Goal: Task Accomplishment & Management: Manage account settings

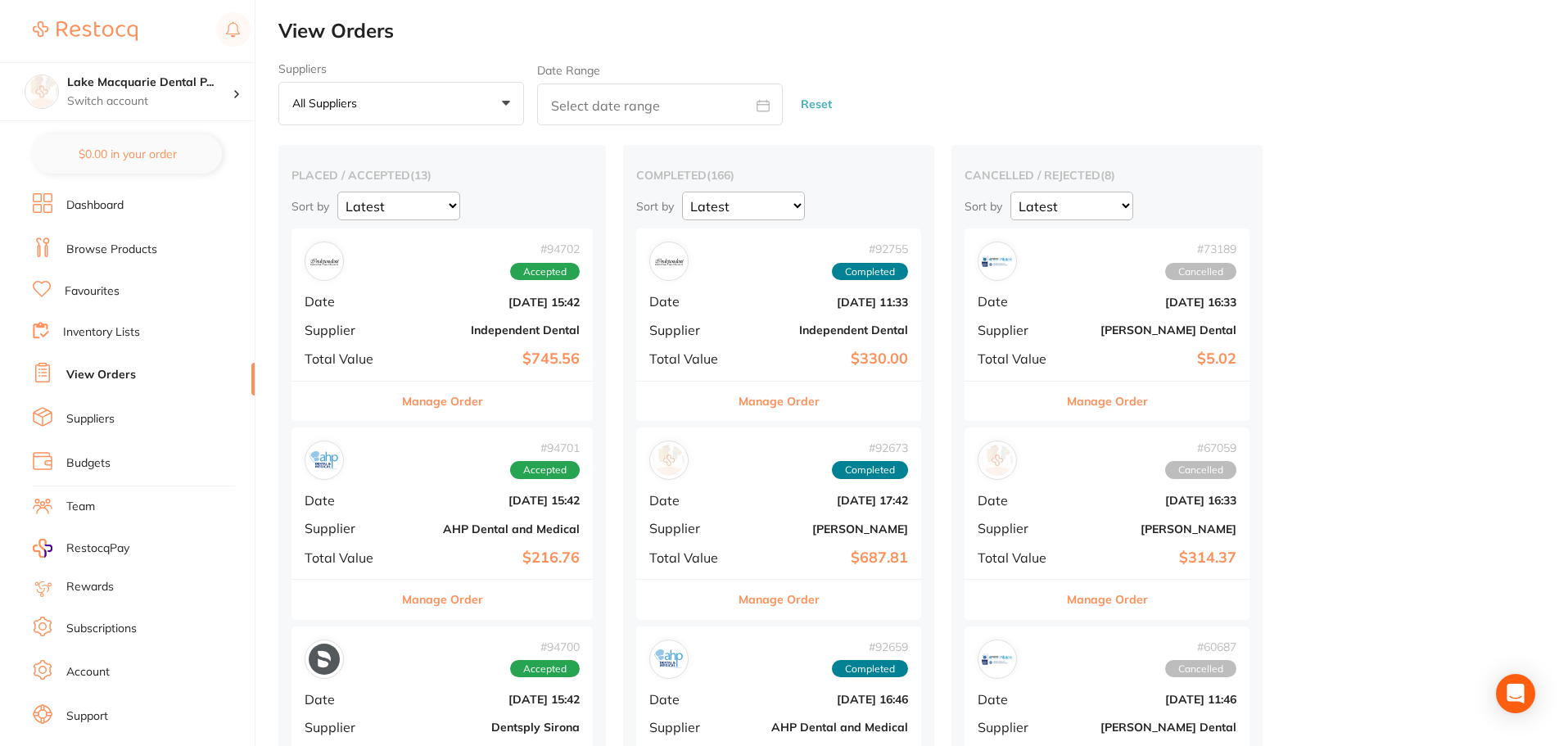
click at [405, 284] on div "# 94702 Accepted Date [DATE] 15:42 Supplier Independent Dental Total Value $745…" at bounding box center [442, 304] width 302 height 151
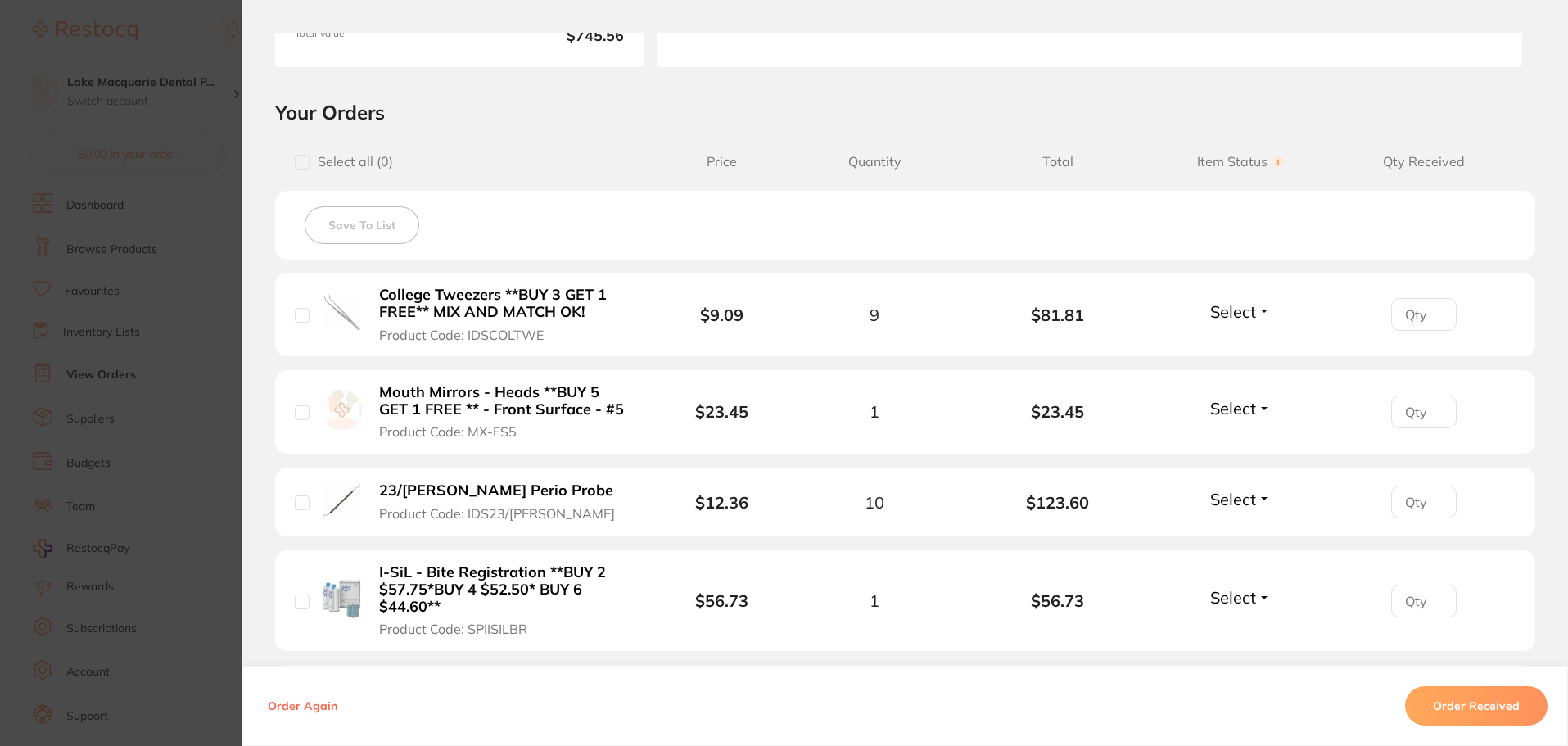
scroll to position [409, 0]
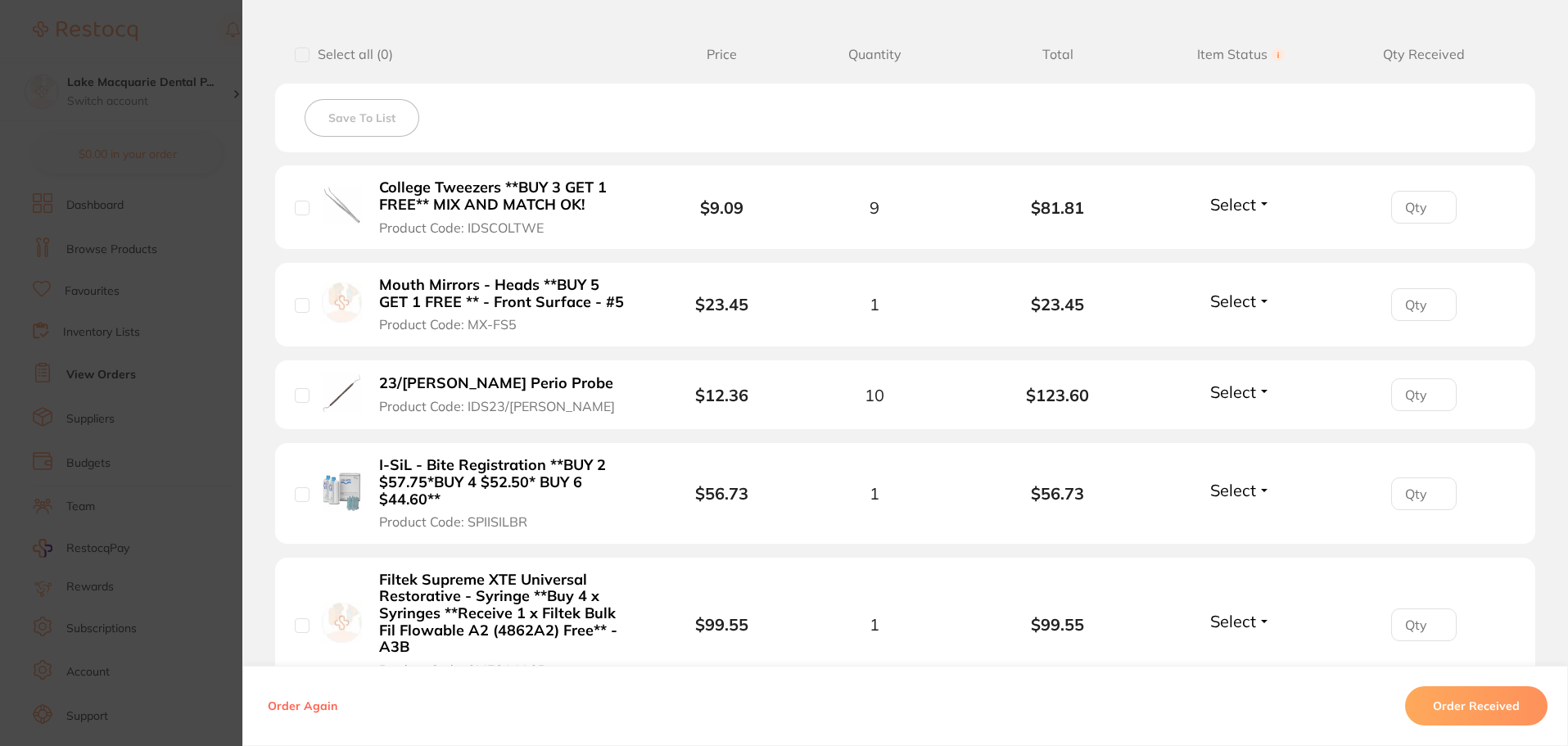
click at [1237, 199] on span "Select" at bounding box center [1233, 204] width 46 height 20
click at [1241, 240] on span "Received" at bounding box center [1240, 239] width 42 height 12
click at [1240, 302] on span "Select" at bounding box center [1233, 301] width 46 height 20
click at [1248, 336] on span "Received" at bounding box center [1240, 336] width 42 height 12
click at [1240, 398] on span "Select" at bounding box center [1233, 392] width 46 height 20
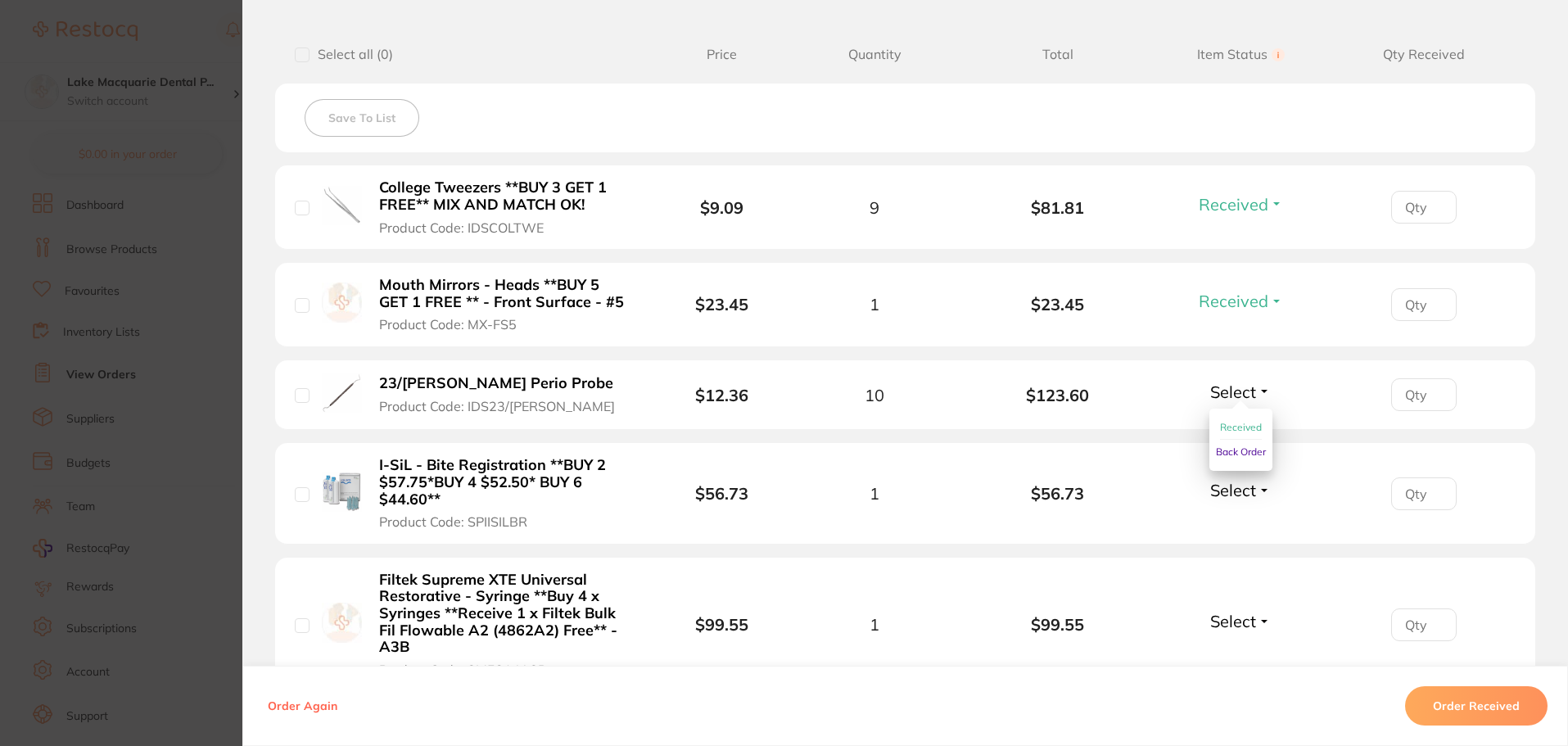
click at [1238, 426] on span "Received" at bounding box center [1240, 426] width 42 height 12
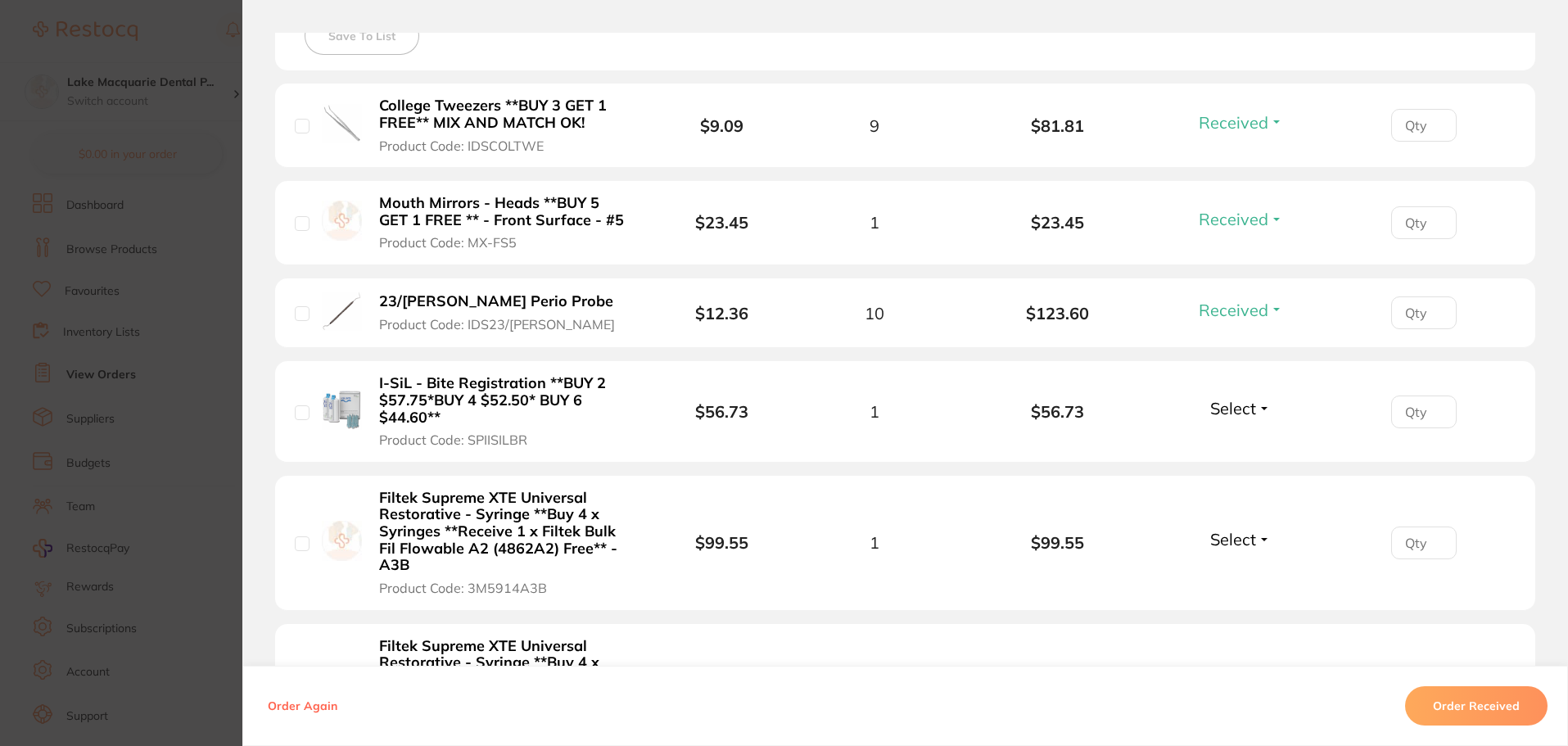
click at [1230, 410] on span "Select" at bounding box center [1233, 408] width 46 height 20
click at [1234, 441] on span "Received" at bounding box center [1240, 443] width 42 height 12
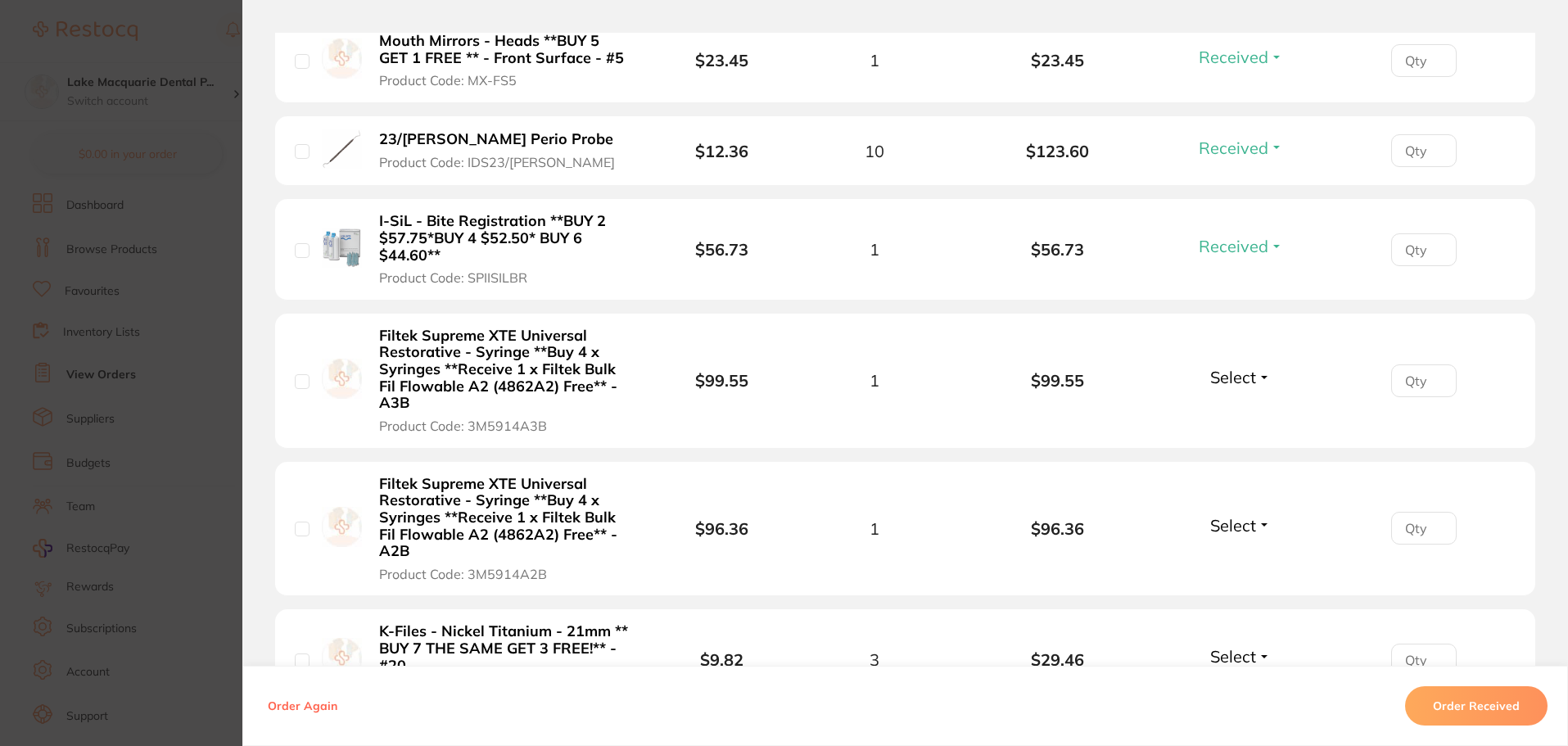
scroll to position [655, 0]
click at [1236, 376] on span "Select" at bounding box center [1233, 375] width 46 height 20
click at [1241, 407] on span "Received" at bounding box center [1240, 409] width 42 height 12
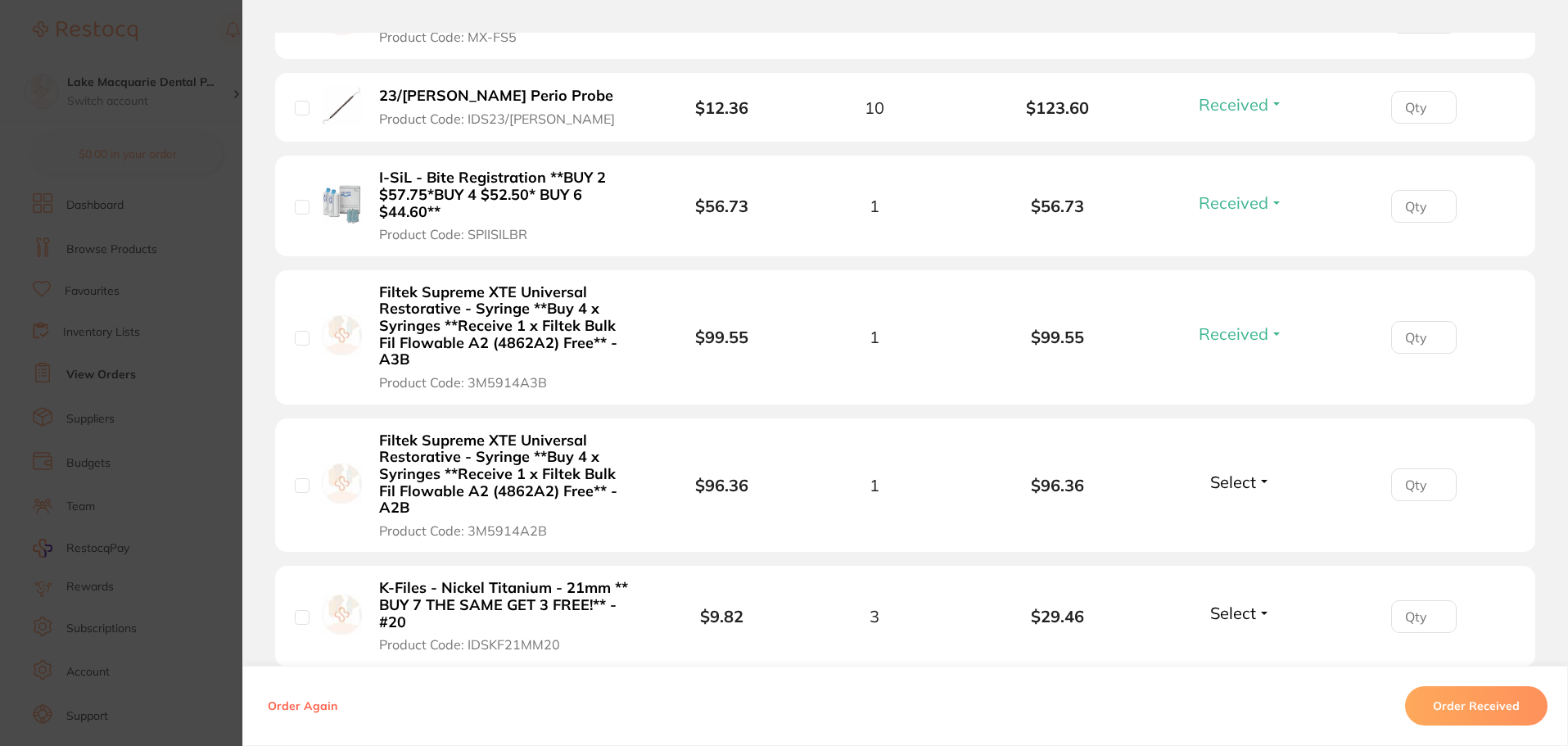
scroll to position [819, 0]
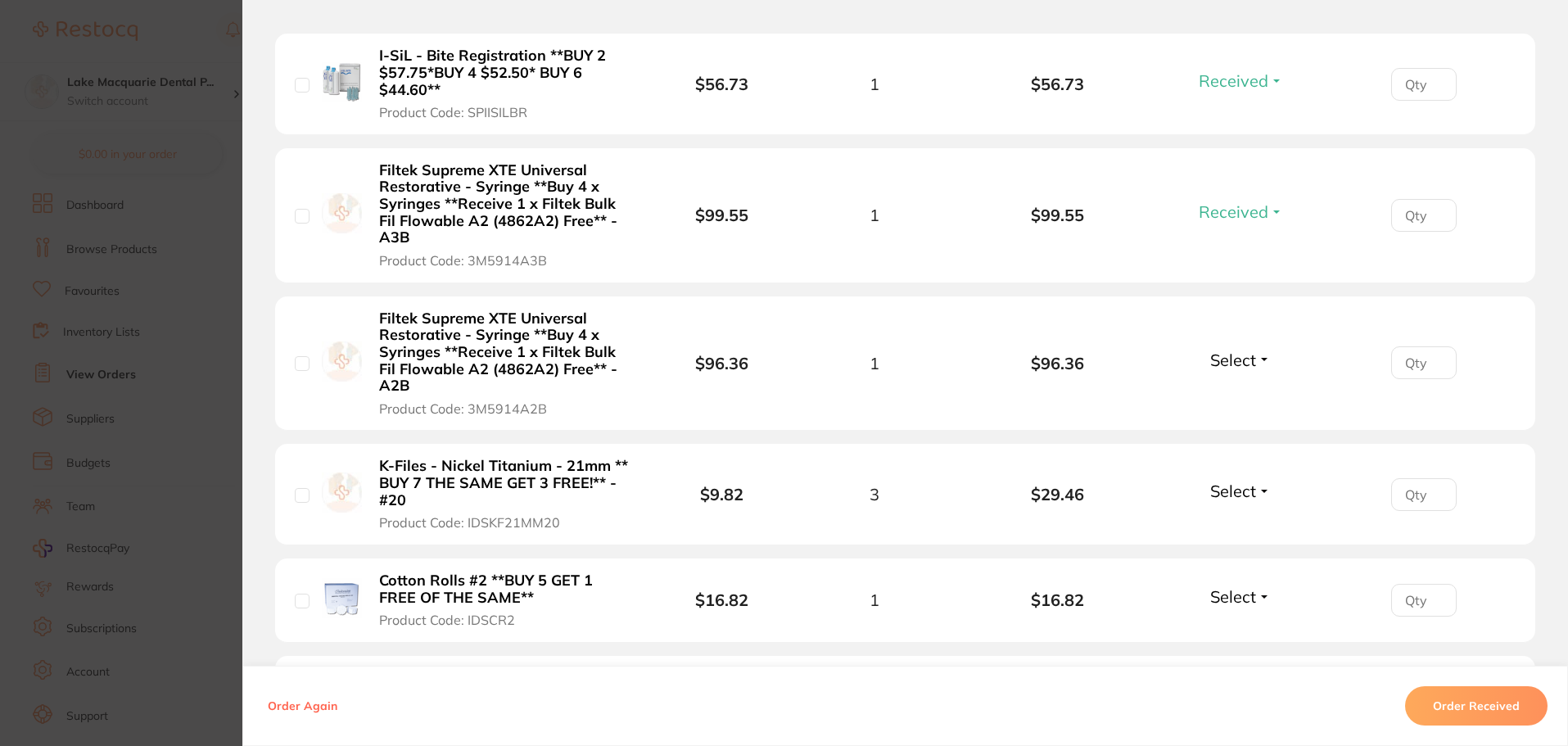
click at [1251, 207] on span "Received" at bounding box center [1232, 211] width 69 height 20
click at [1199, 207] on span "Received" at bounding box center [1232, 211] width 69 height 20
drag, startPoint x: 1218, startPoint y: 207, endPoint x: 1205, endPoint y: 213, distance: 14.3
click at [1205, 213] on span "Received" at bounding box center [1232, 211] width 69 height 20
click at [1206, 213] on span "Received" at bounding box center [1232, 211] width 69 height 20
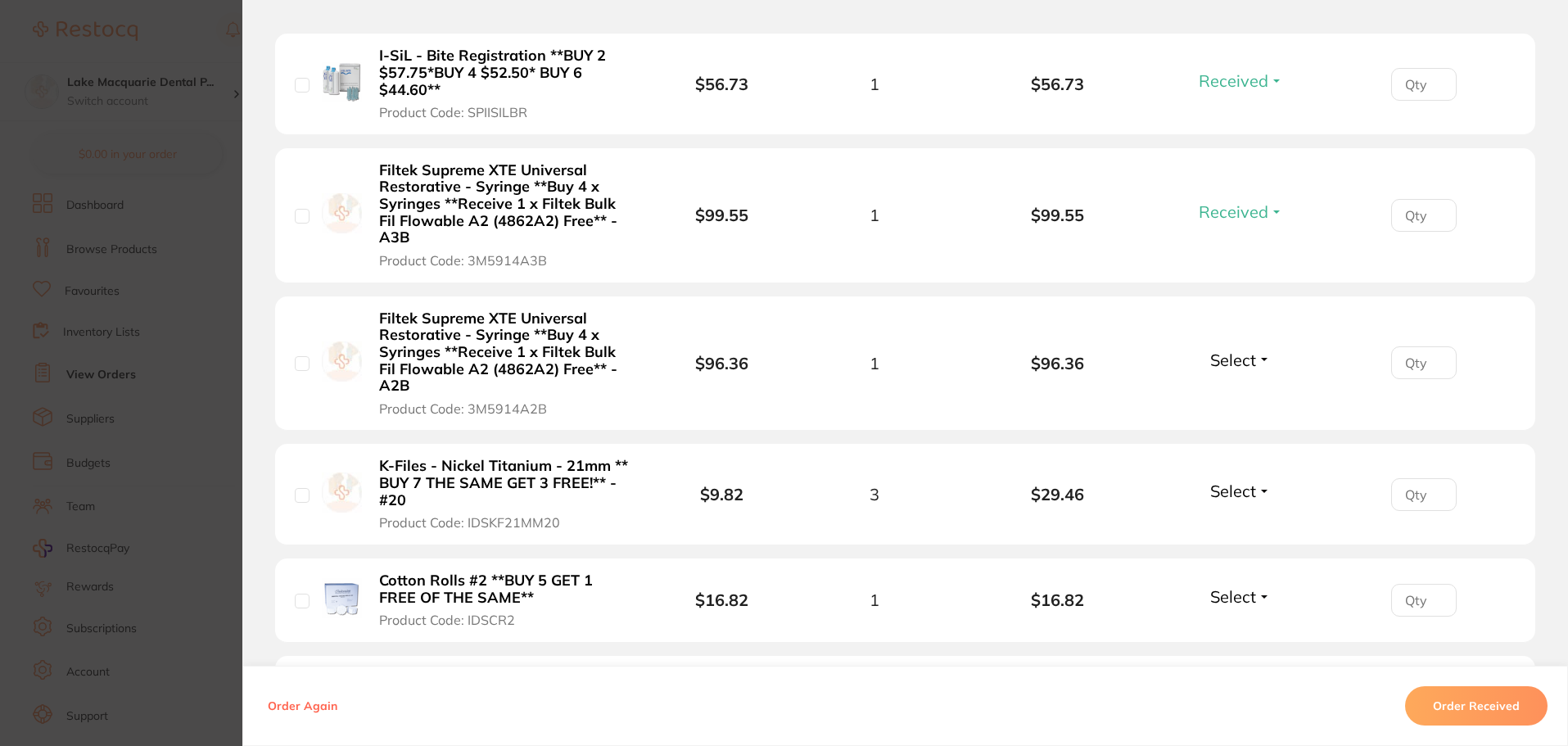
click at [1241, 353] on span "Select" at bounding box center [1233, 360] width 46 height 20
click at [1236, 395] on span "Received" at bounding box center [1240, 395] width 42 height 12
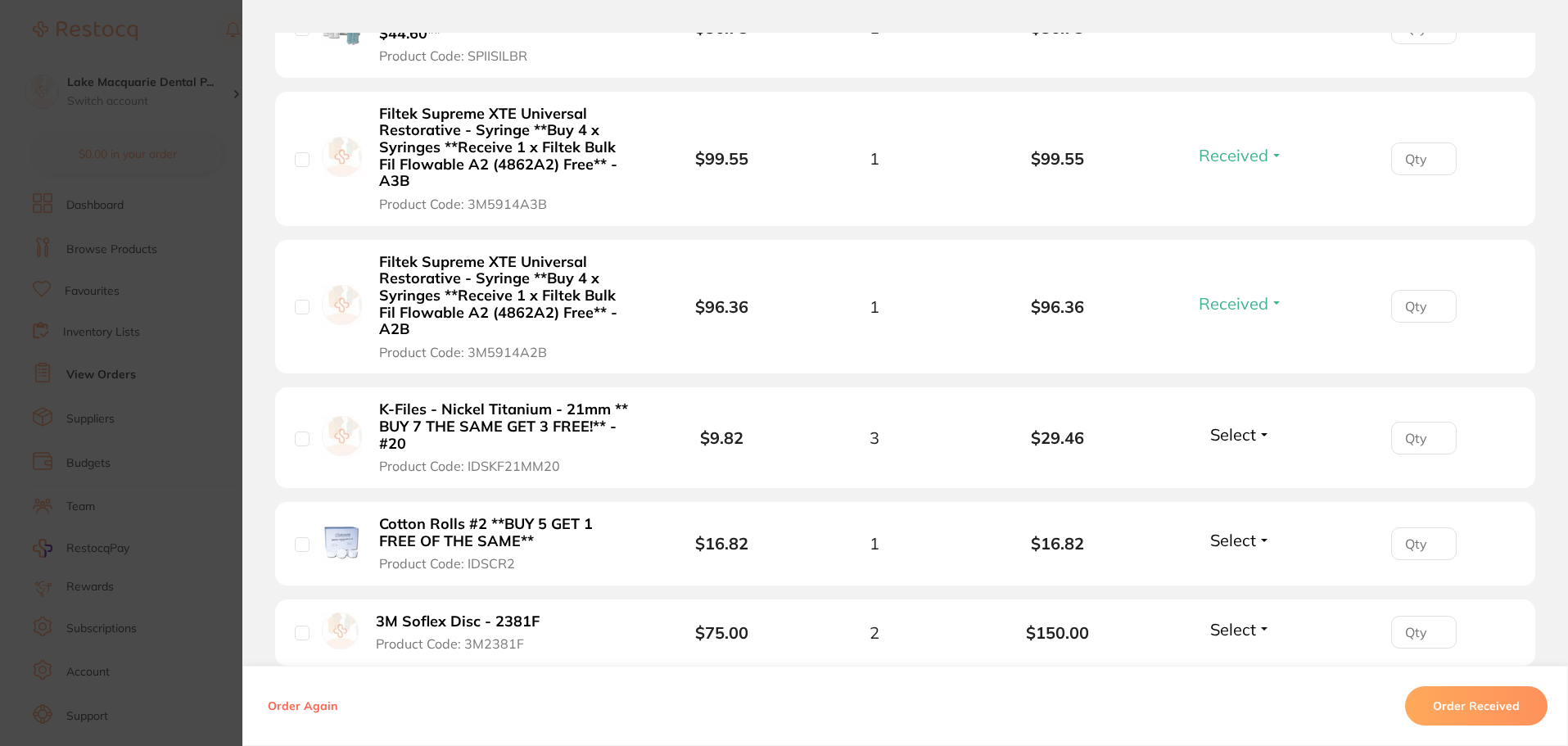
scroll to position [900, 0]
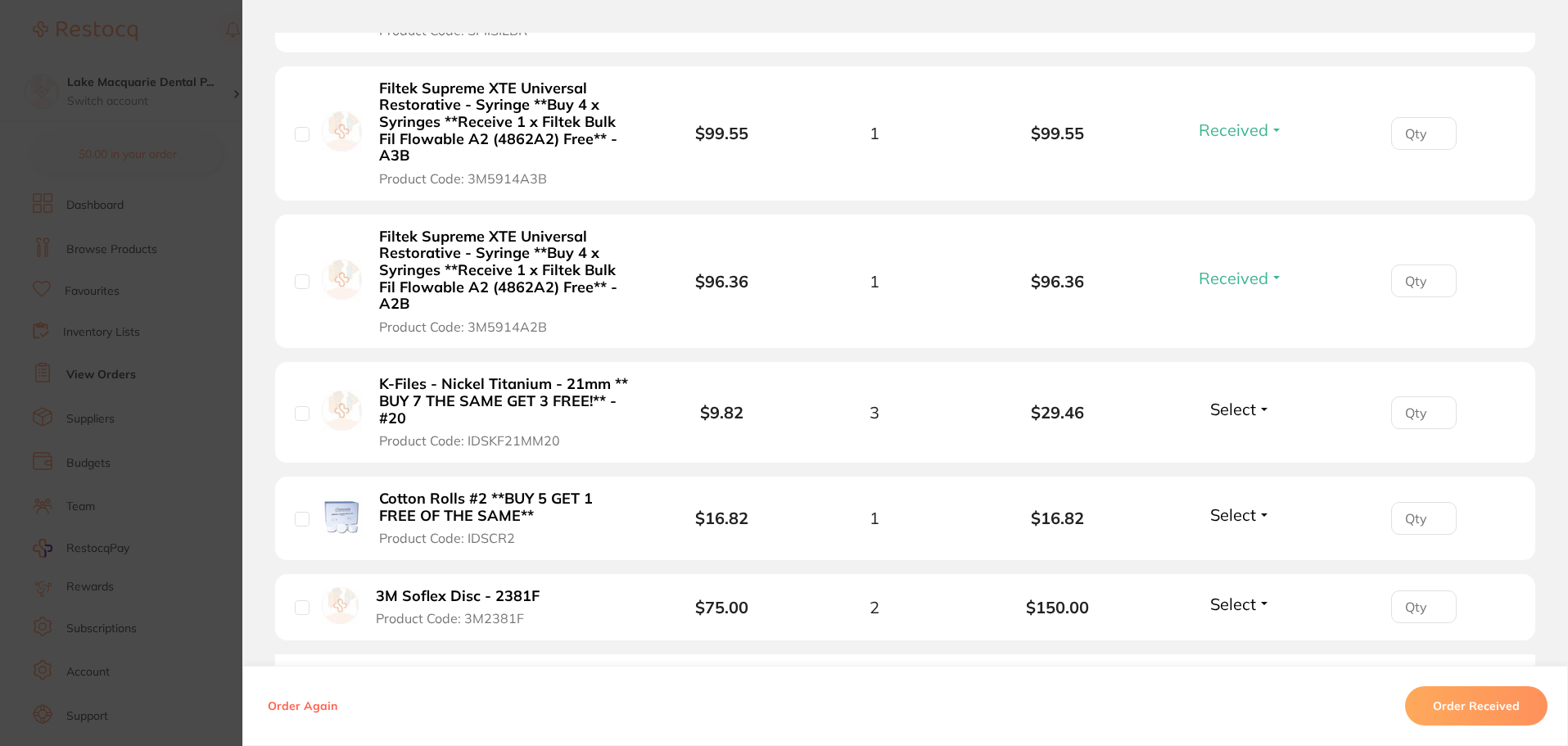
click at [1249, 411] on span "Select" at bounding box center [1233, 409] width 46 height 20
click at [1235, 450] on button "Received" at bounding box center [1240, 445] width 42 height 26
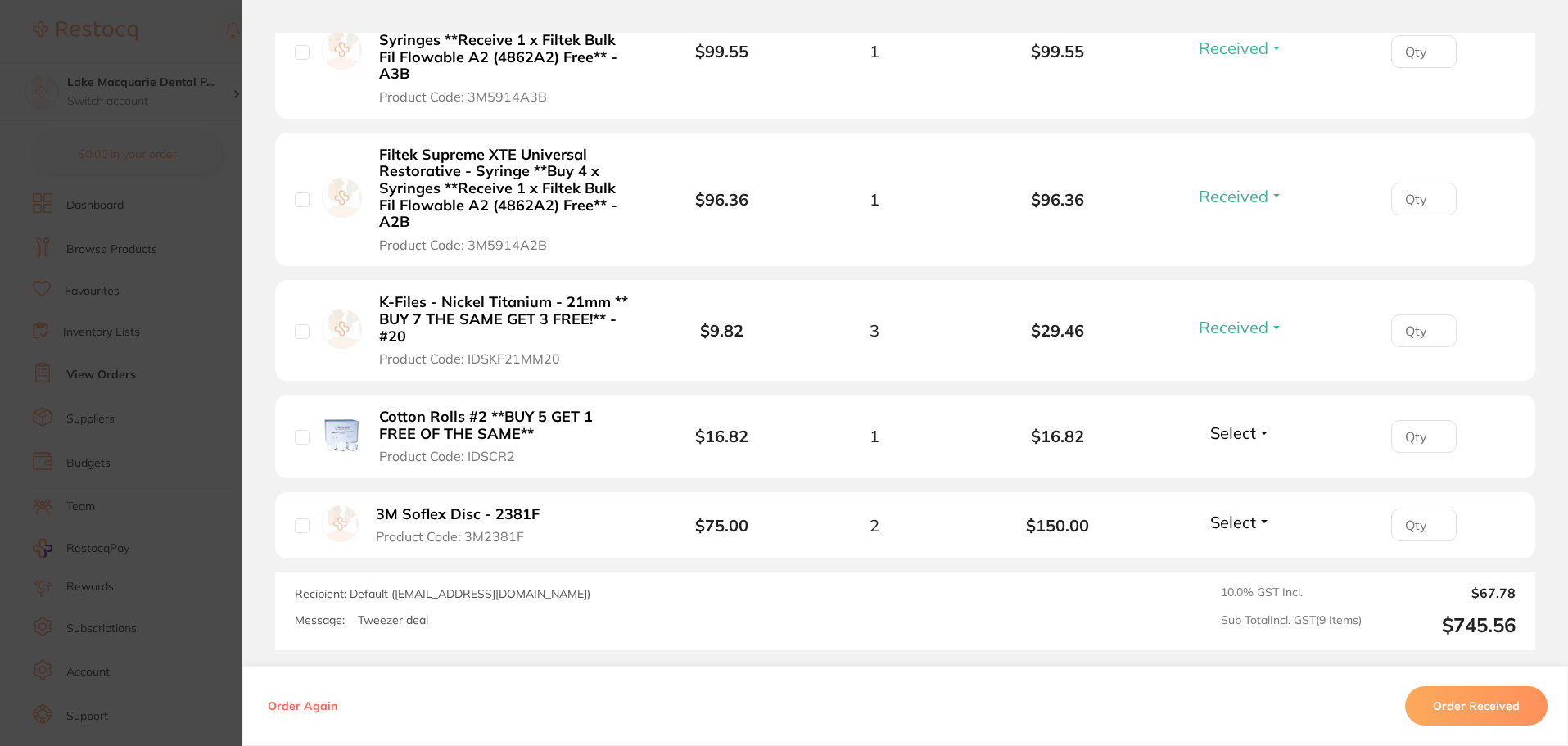
click at [1227, 432] on span "Select" at bounding box center [1233, 432] width 46 height 20
click at [1231, 465] on span "Received" at bounding box center [1240, 468] width 42 height 12
click at [1227, 527] on span "Select" at bounding box center [1233, 522] width 46 height 20
click at [1227, 506] on button "Received" at bounding box center [1240, 506] width 42 height 0
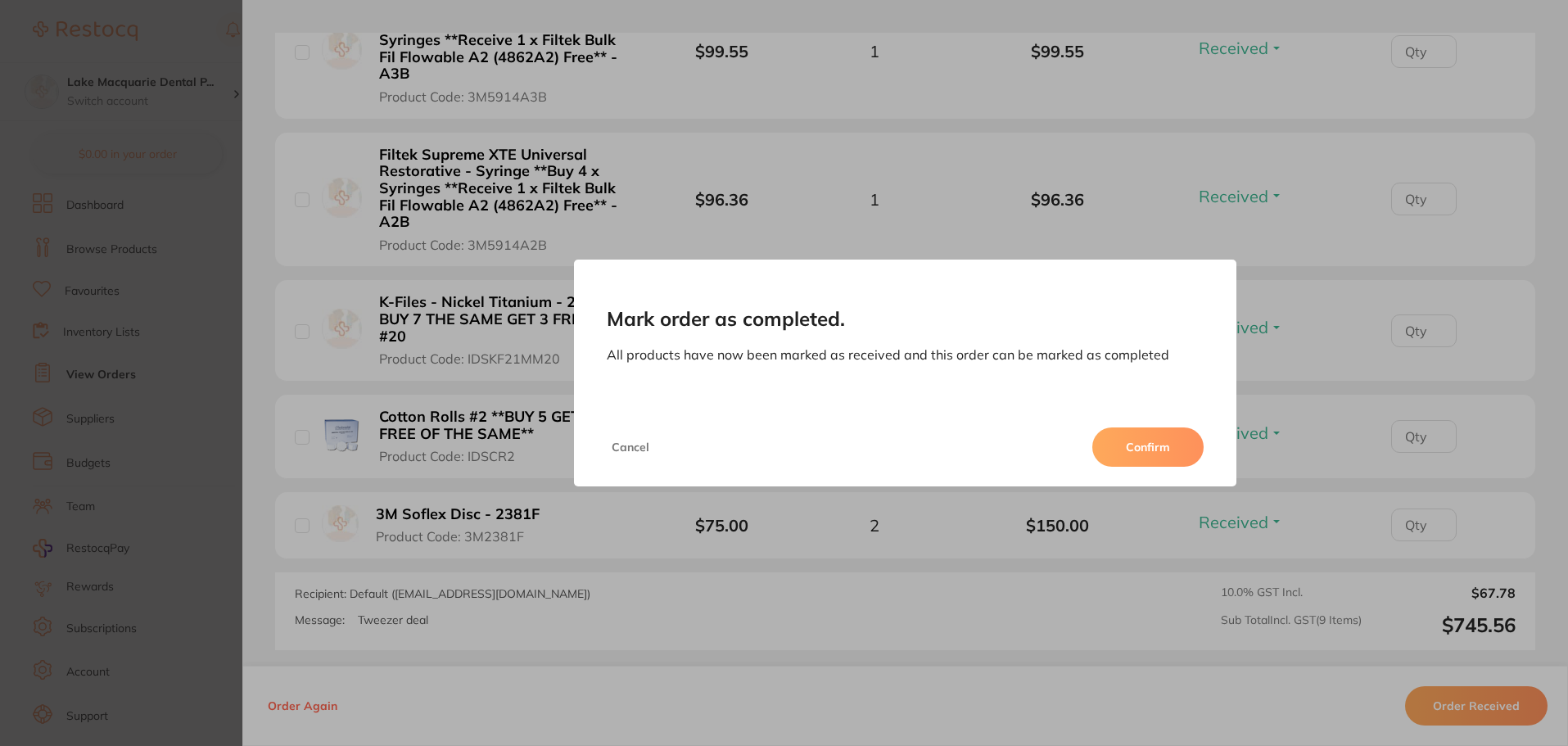
click at [1144, 454] on button "Confirm" at bounding box center [1147, 446] width 112 height 40
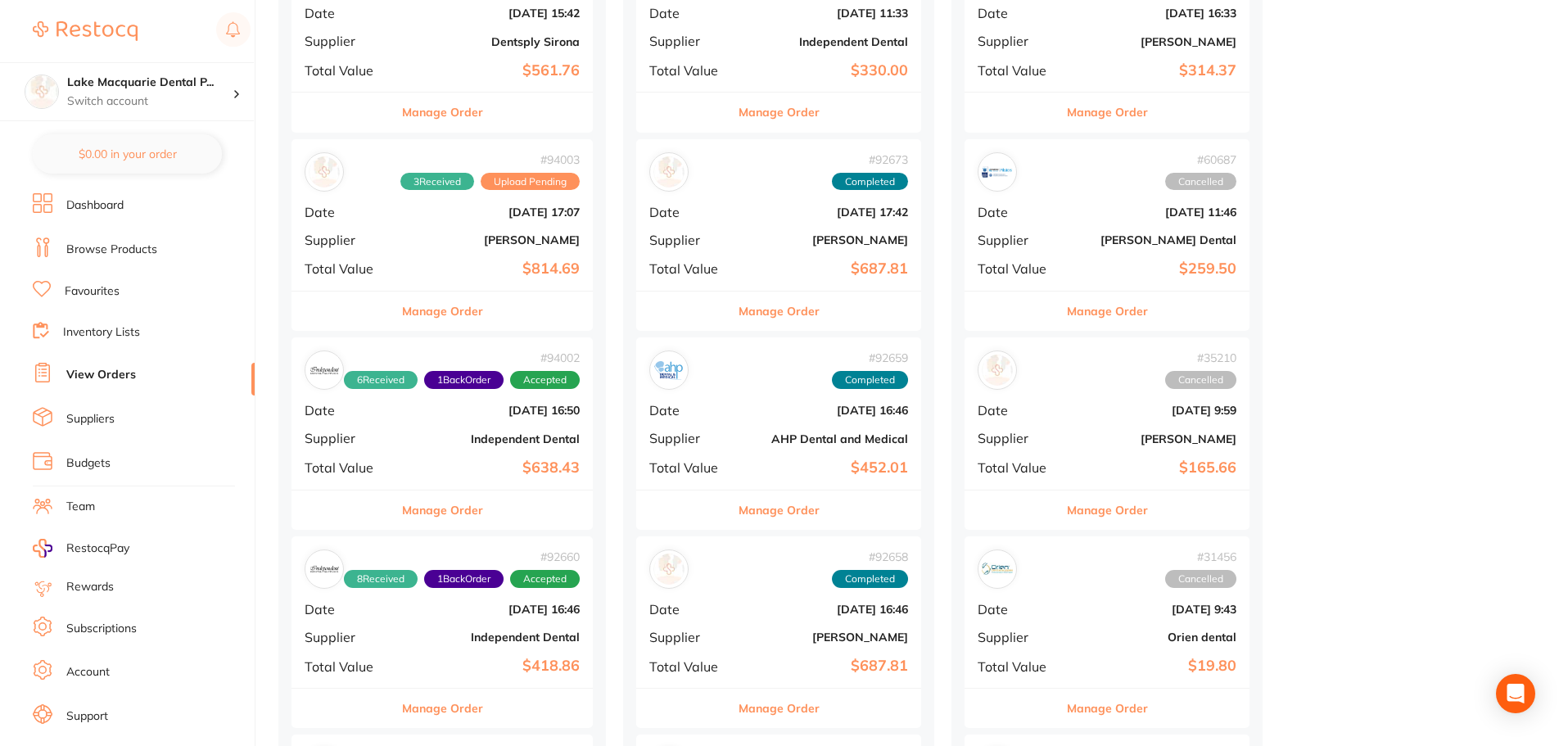
scroll to position [491, 0]
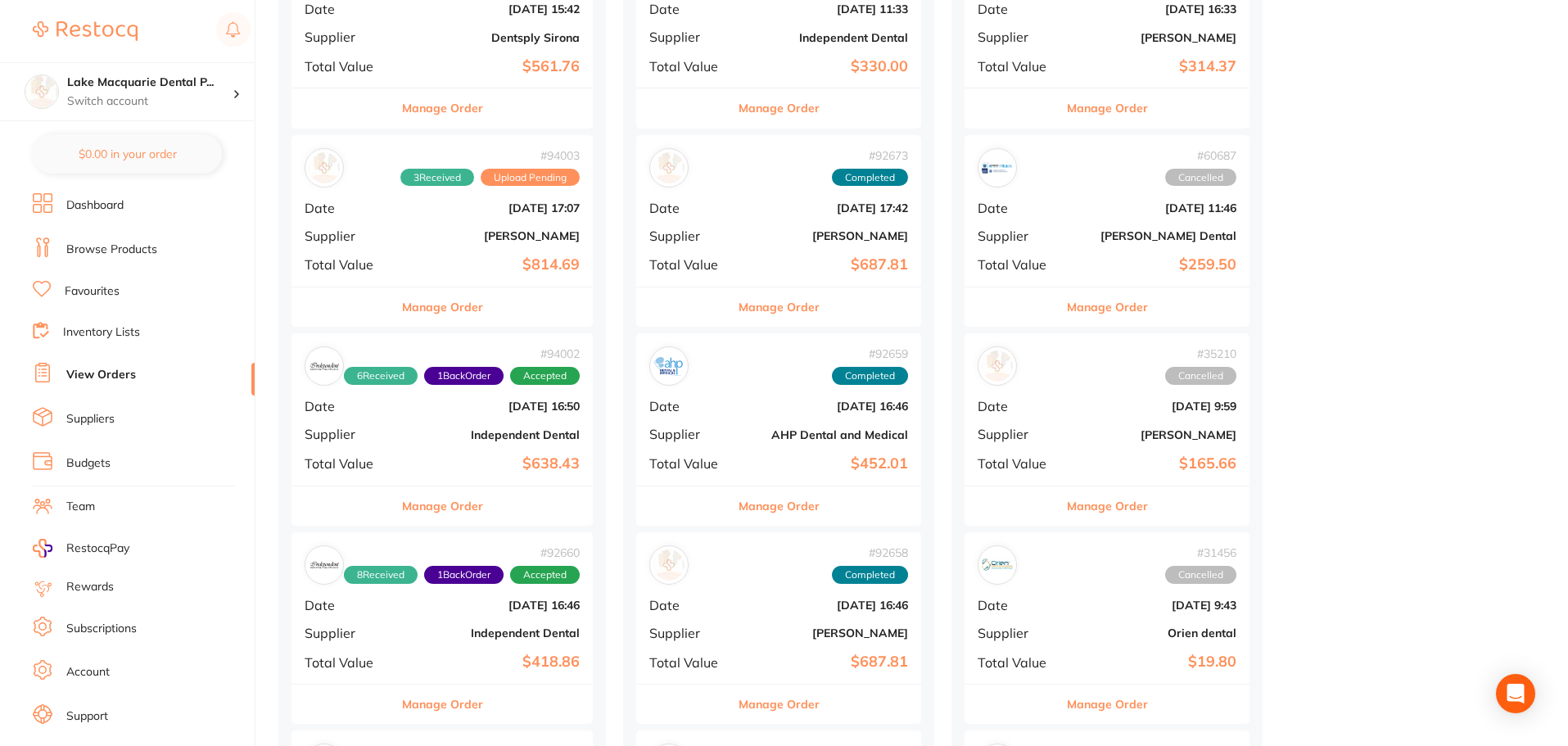
click at [488, 444] on div "# 94002 6 Received 1 Back Order Accepted Date [DATE] 16:50 Supplier Independent…" at bounding box center [442, 409] width 302 height 151
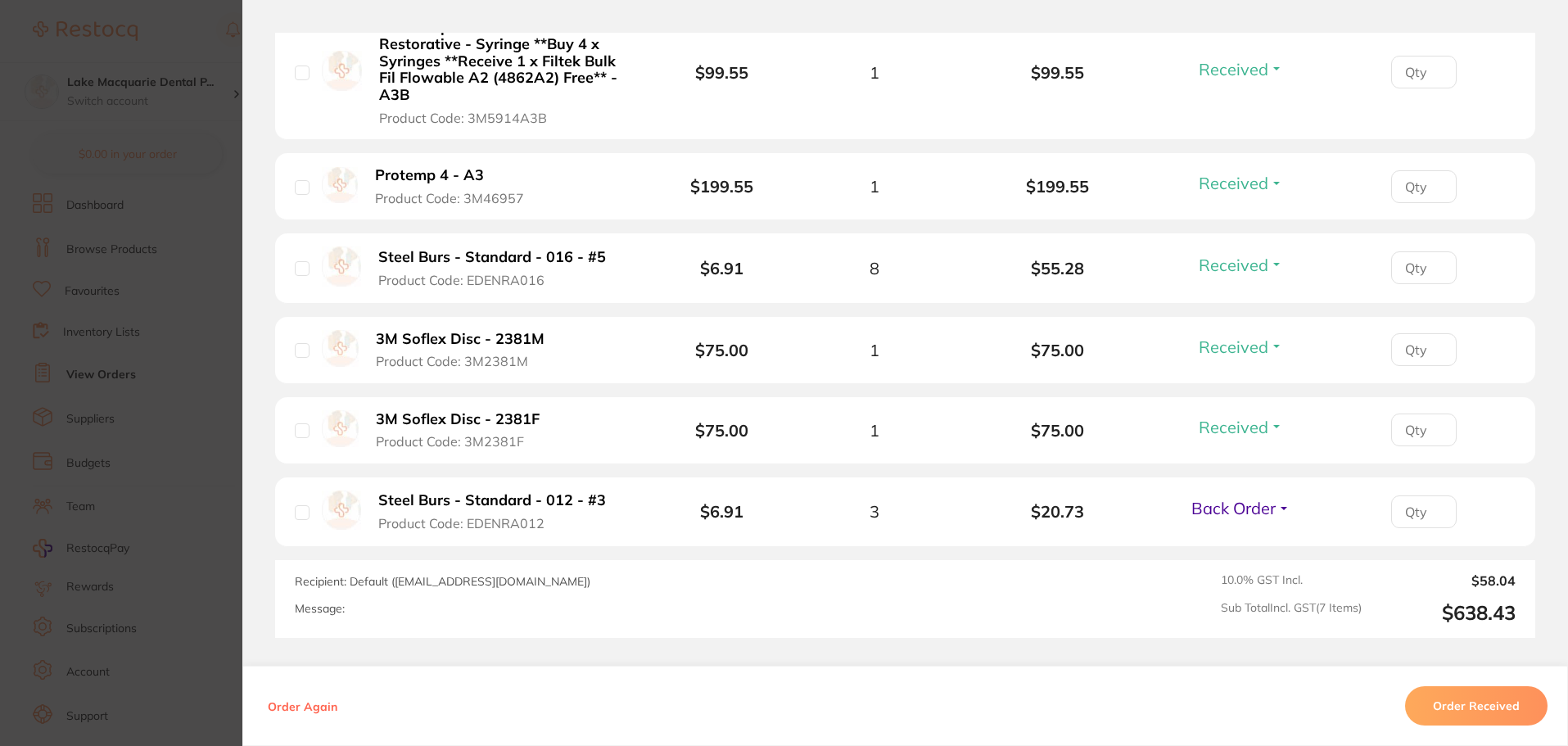
scroll to position [737, 0]
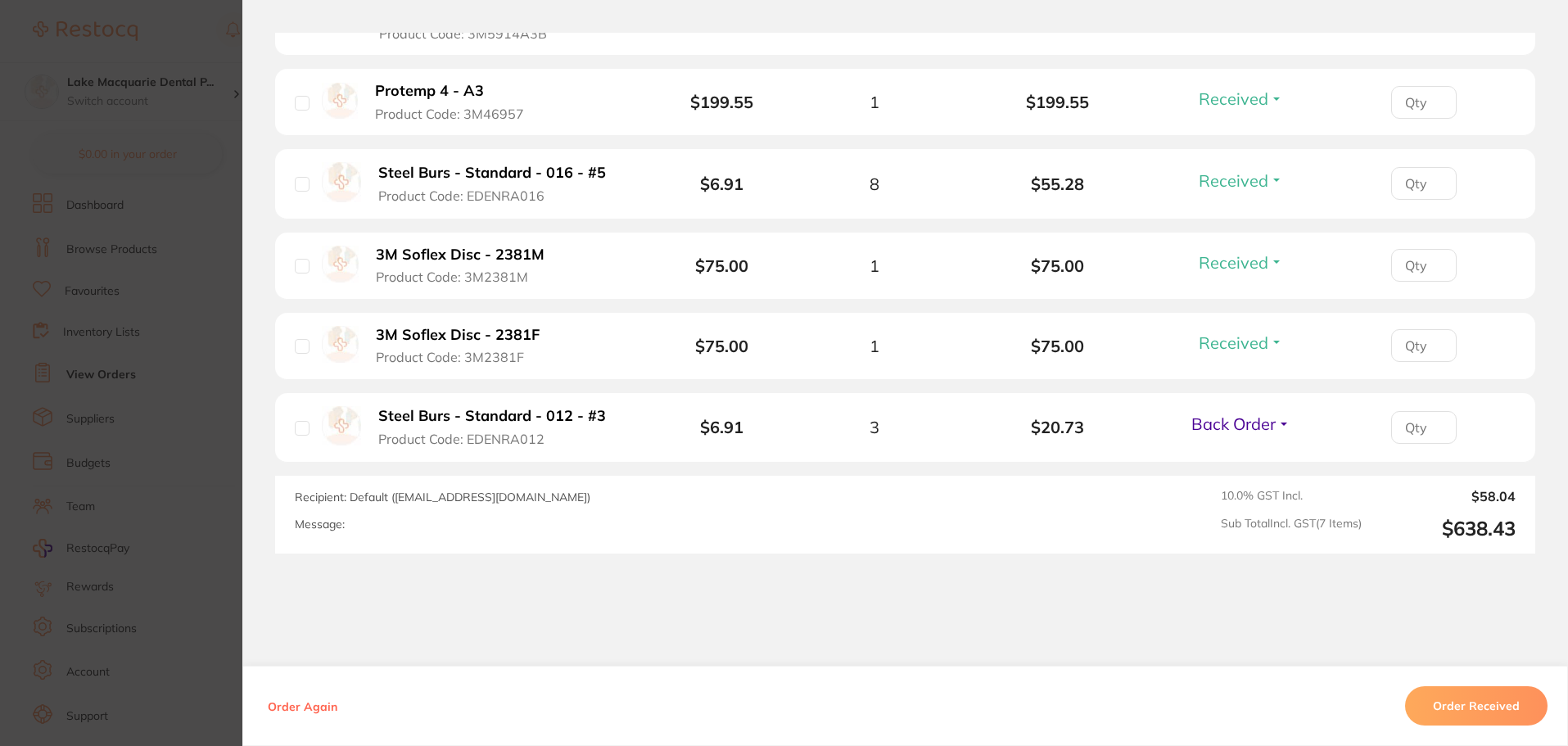
click at [1249, 418] on span "Back Order" at bounding box center [1232, 423] width 84 height 20
click at [1235, 456] on span "Received" at bounding box center [1240, 458] width 42 height 12
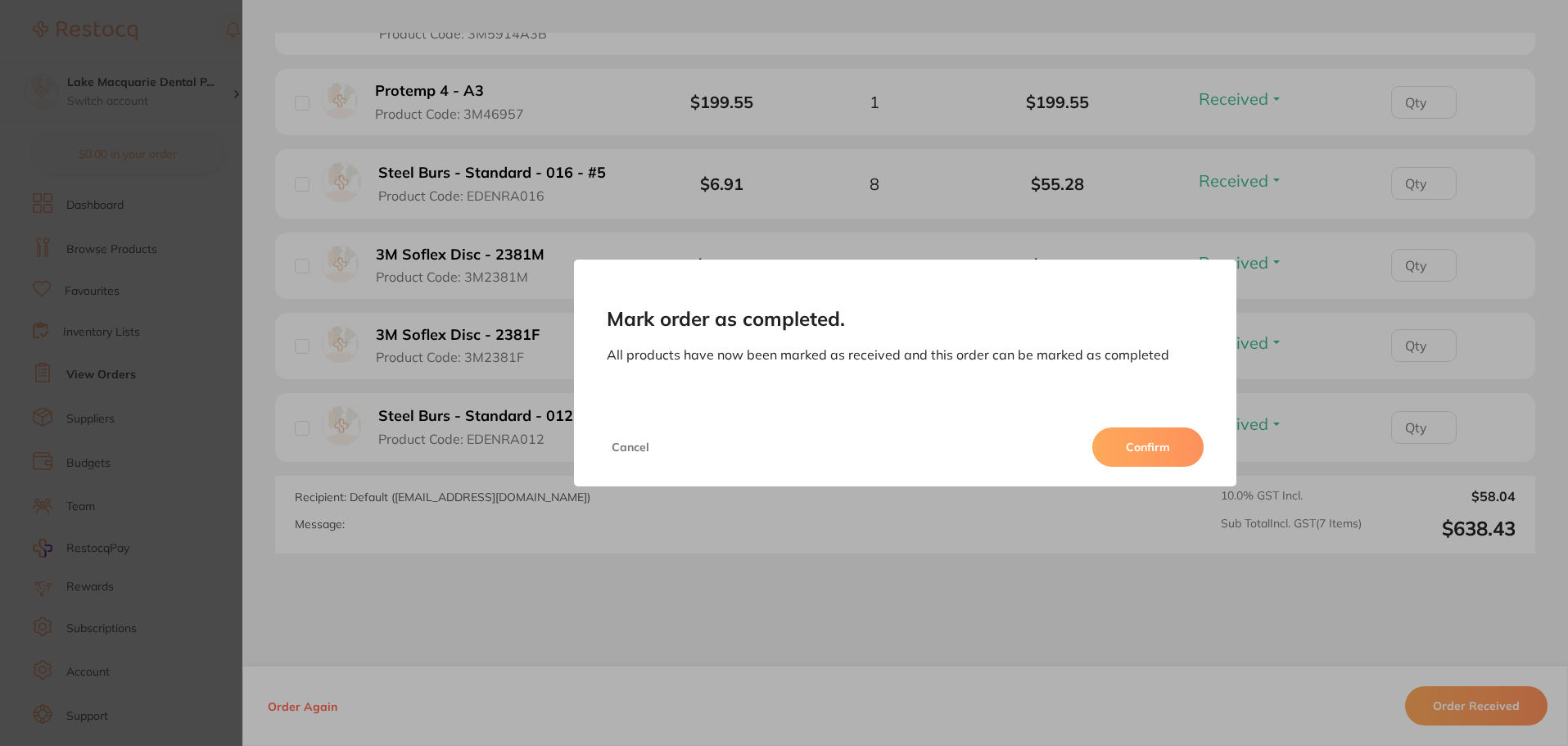
click at [1136, 446] on button "Confirm" at bounding box center [1147, 446] width 112 height 40
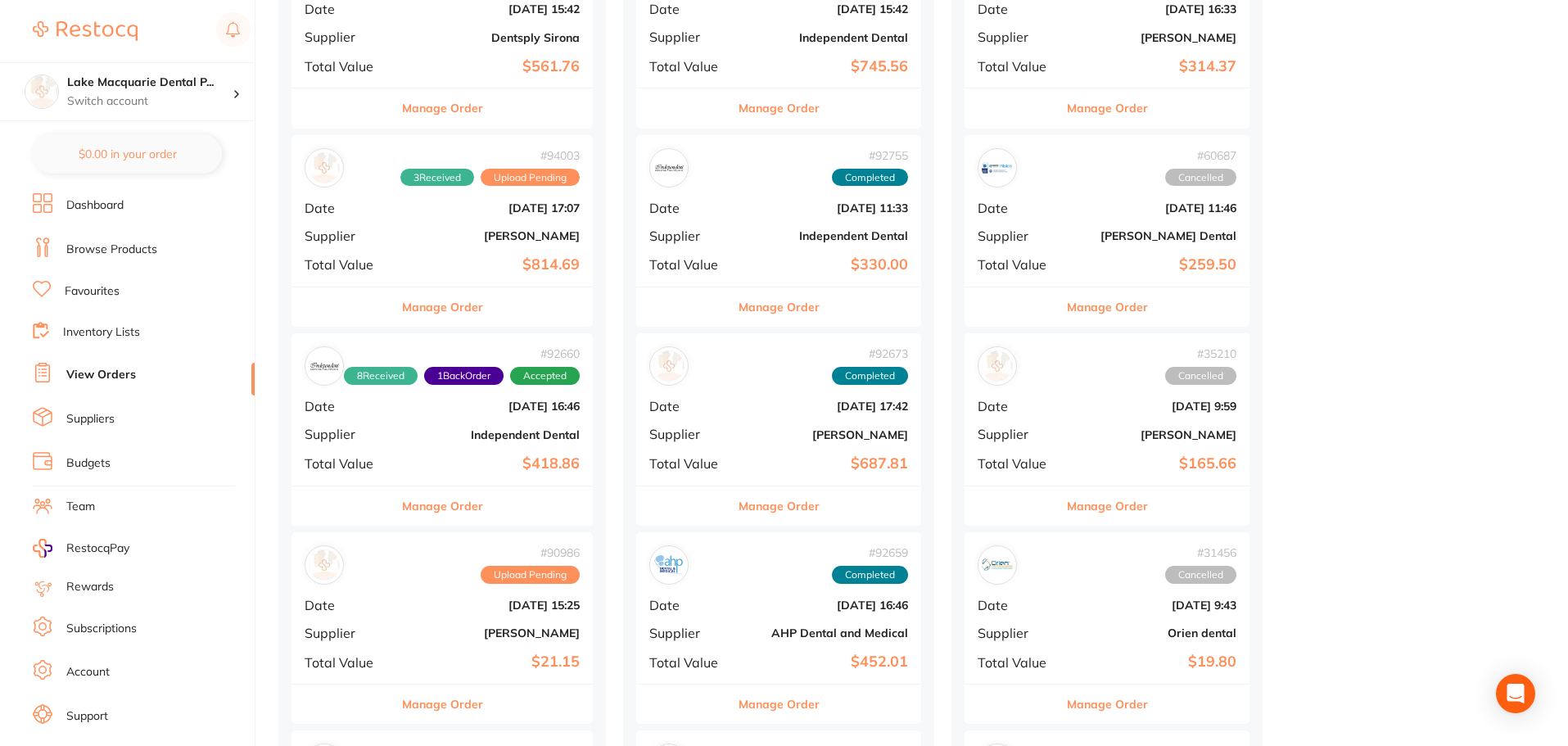
click at [525, 423] on div "# 92660 8 Received 1 Back Order Accepted Date [DATE] 16:46 Supplier Independent…" at bounding box center [442, 409] width 302 height 151
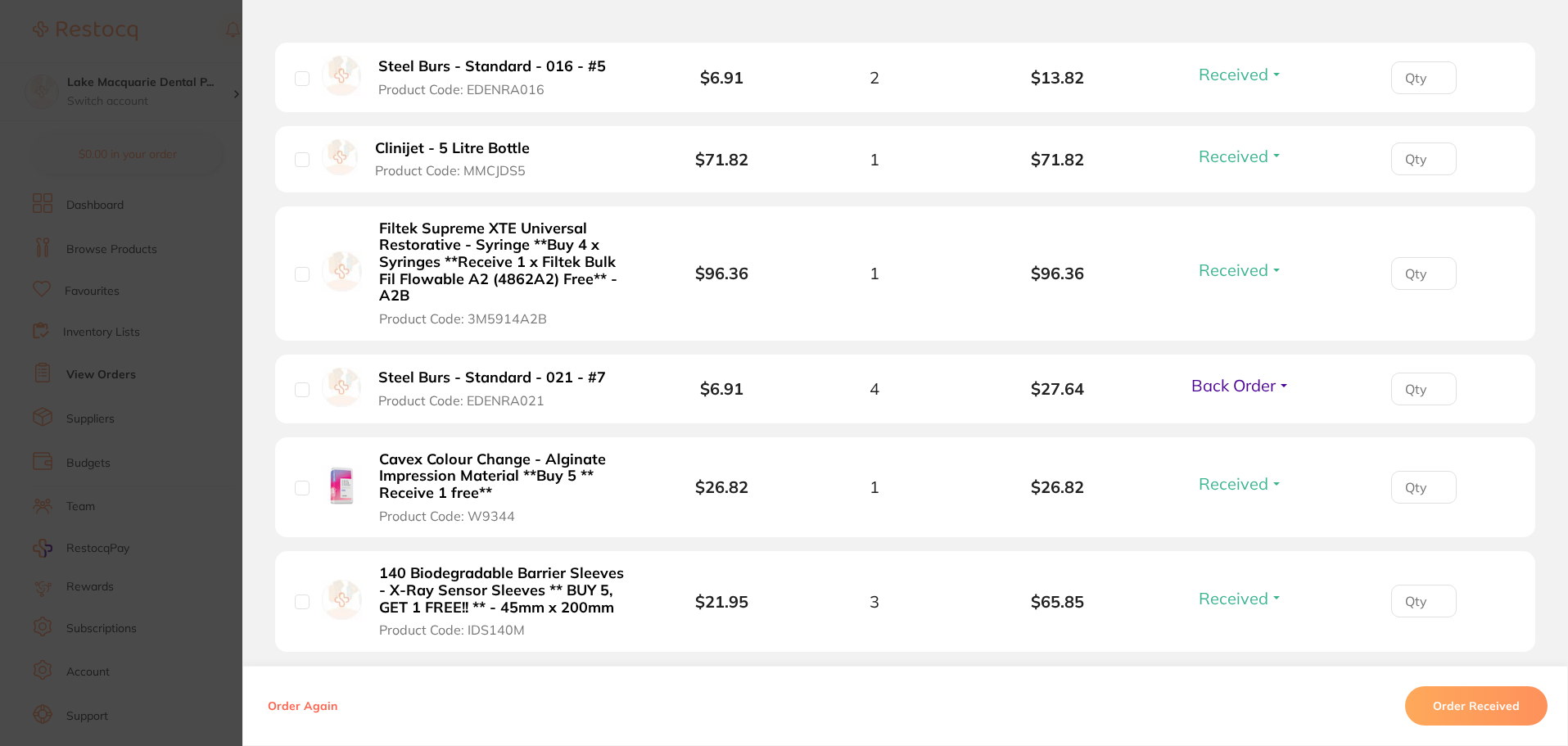
scroll to position [655, 0]
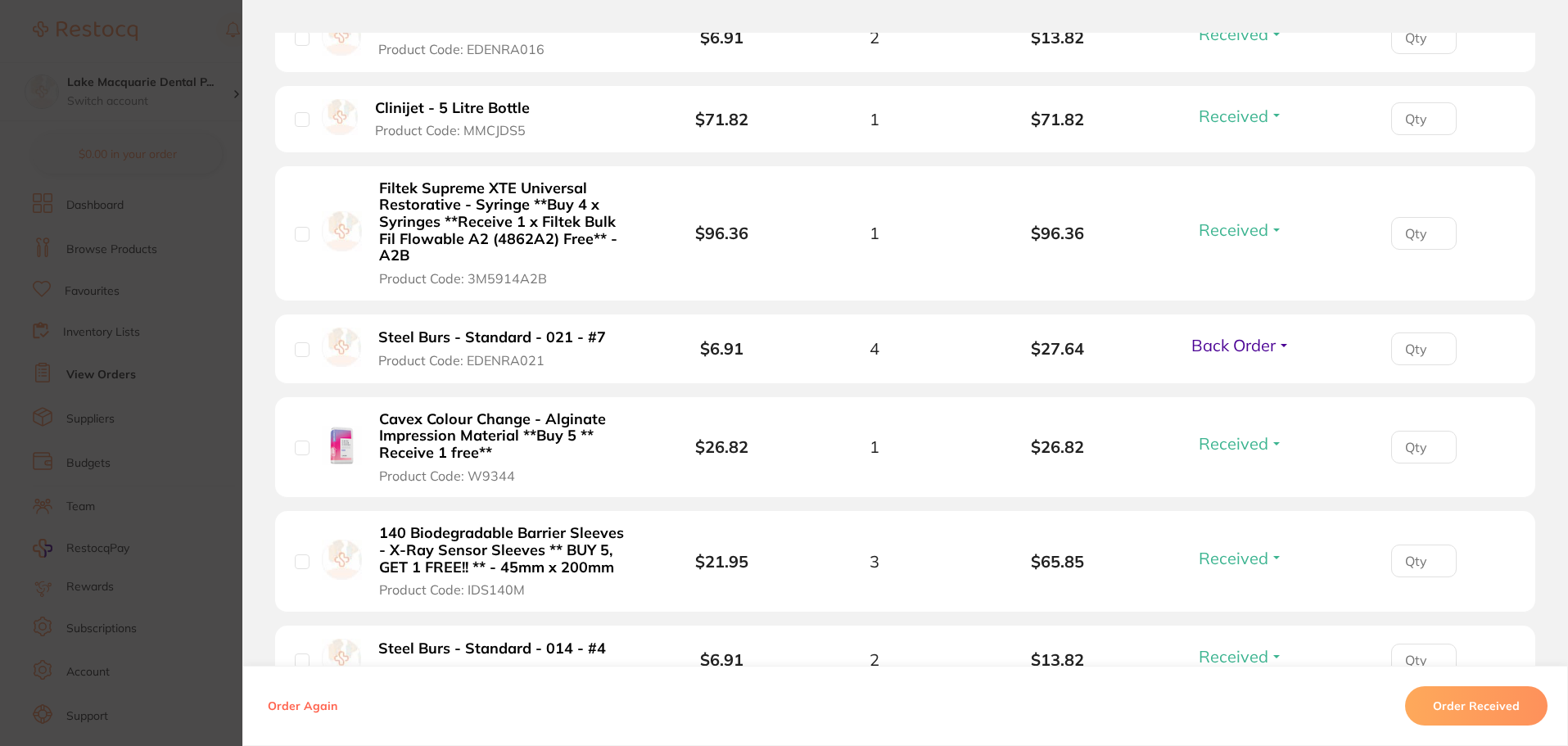
click at [1230, 356] on div "Back Order Received Back Order" at bounding box center [1241, 348] width 109 height 27
click at [1241, 344] on span "Back Order" at bounding box center [1232, 345] width 84 height 20
drag, startPoint x: 1238, startPoint y: 406, endPoint x: 1238, endPoint y: 377, distance: 29.0
click at [1238, 377] on ul "Received Back Order" at bounding box center [1241, 393] width 63 height 63
click at [1238, 377] on span "Received" at bounding box center [1240, 380] width 42 height 12
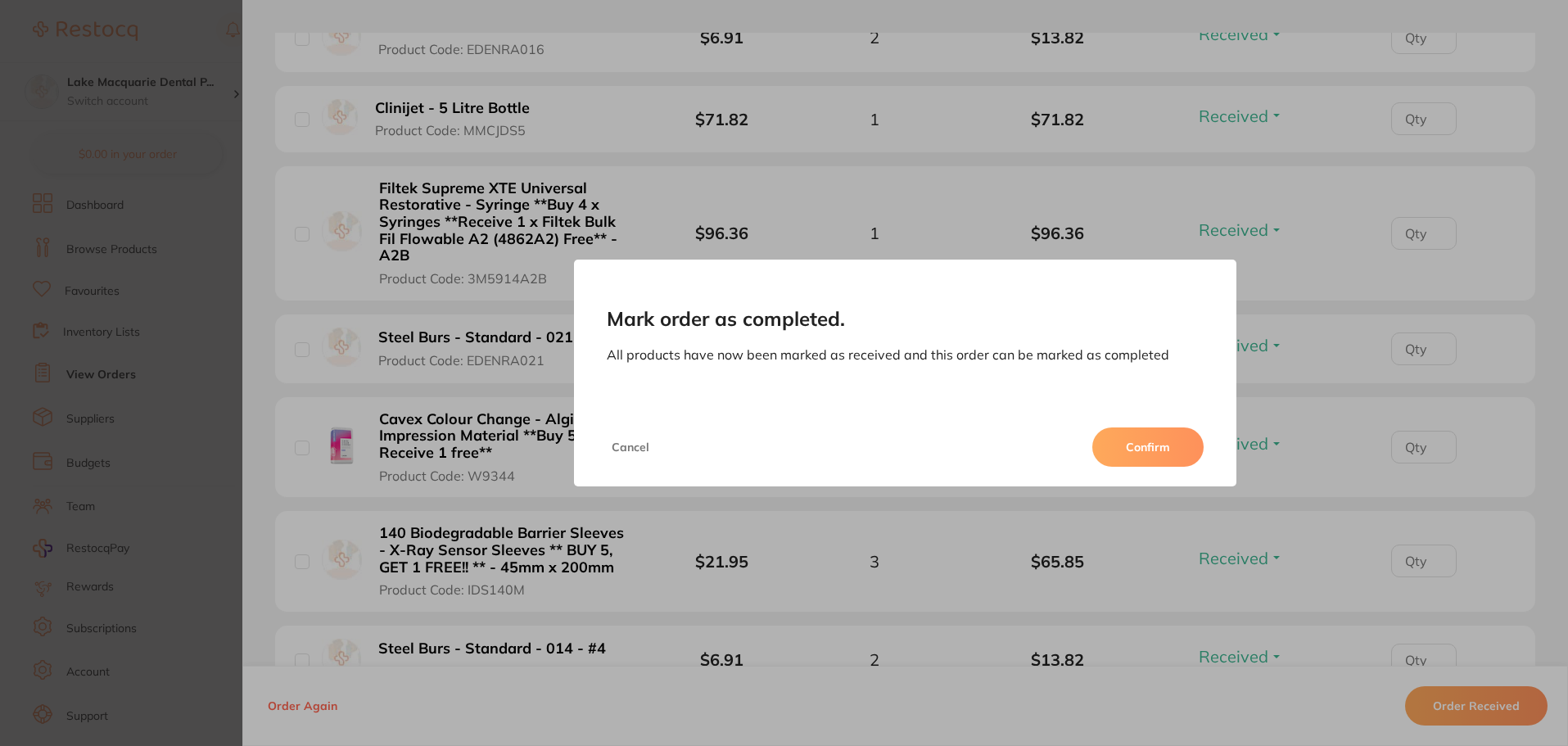
click at [1144, 460] on button "Confirm" at bounding box center [1147, 446] width 112 height 40
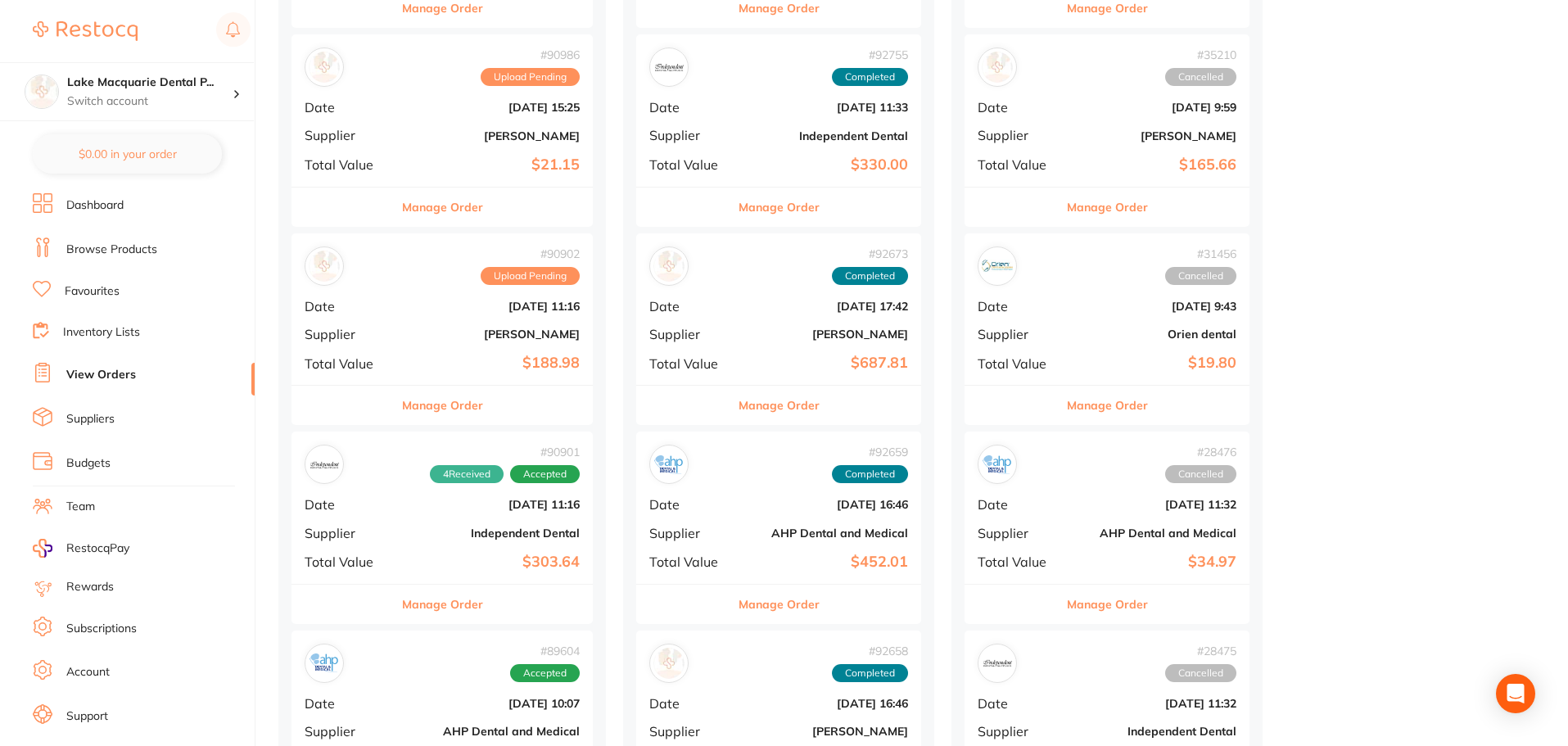
scroll to position [819, 0]
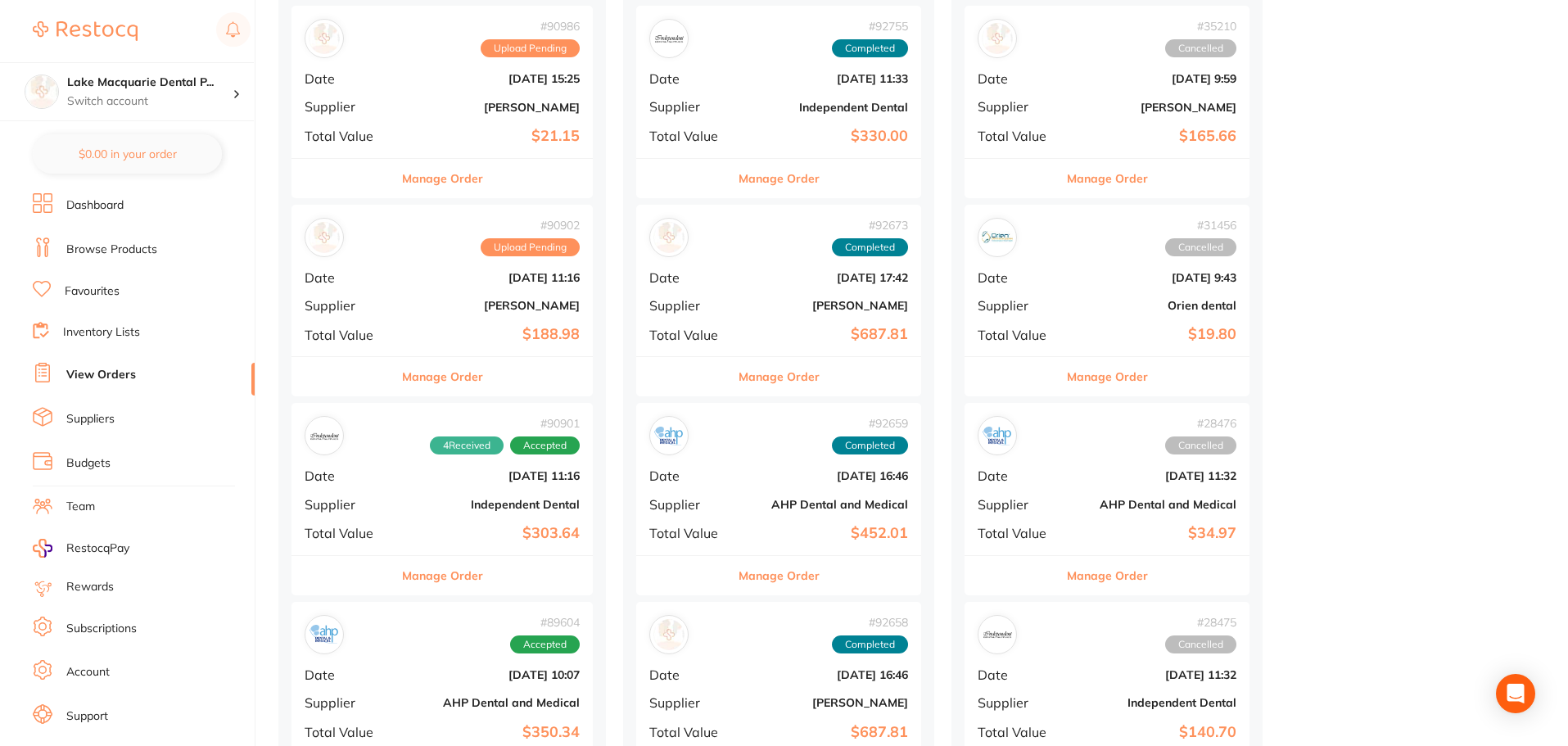
click at [483, 498] on b "Independent Dental" at bounding box center [492, 504] width 174 height 13
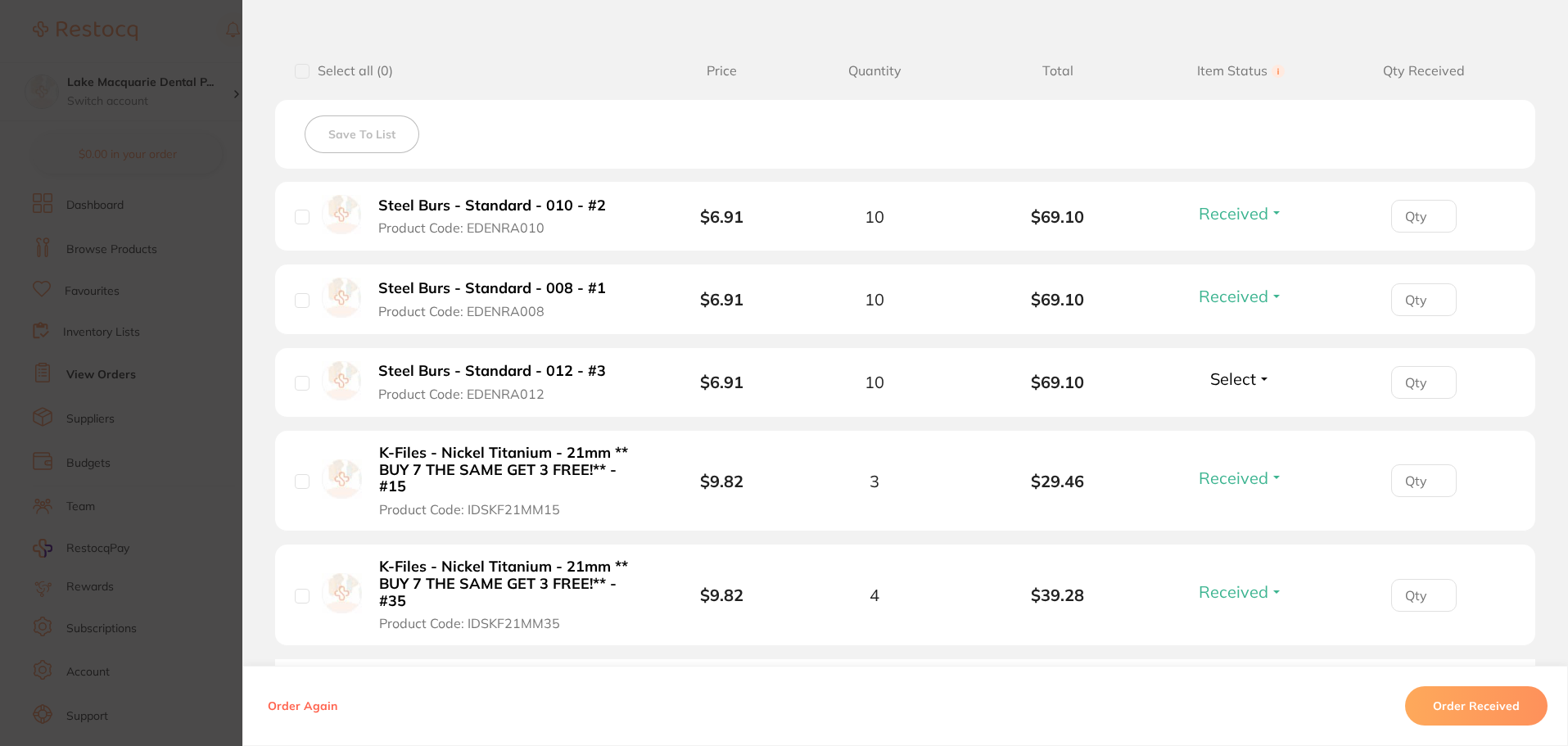
scroll to position [409, 0]
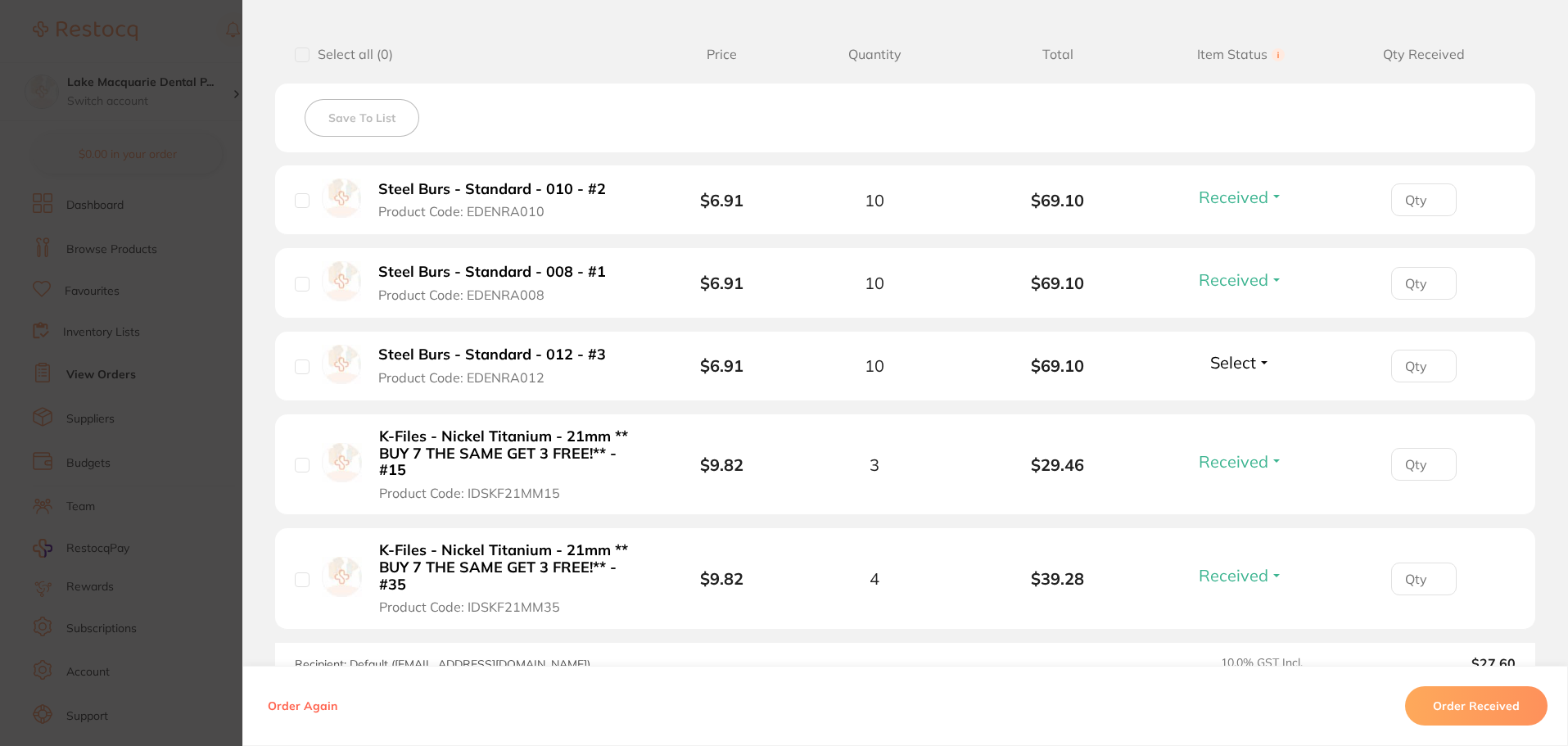
click at [1234, 362] on span "Select" at bounding box center [1233, 362] width 46 height 20
click at [1241, 348] on span "Received" at bounding box center [1240, 348] width 42 height 0
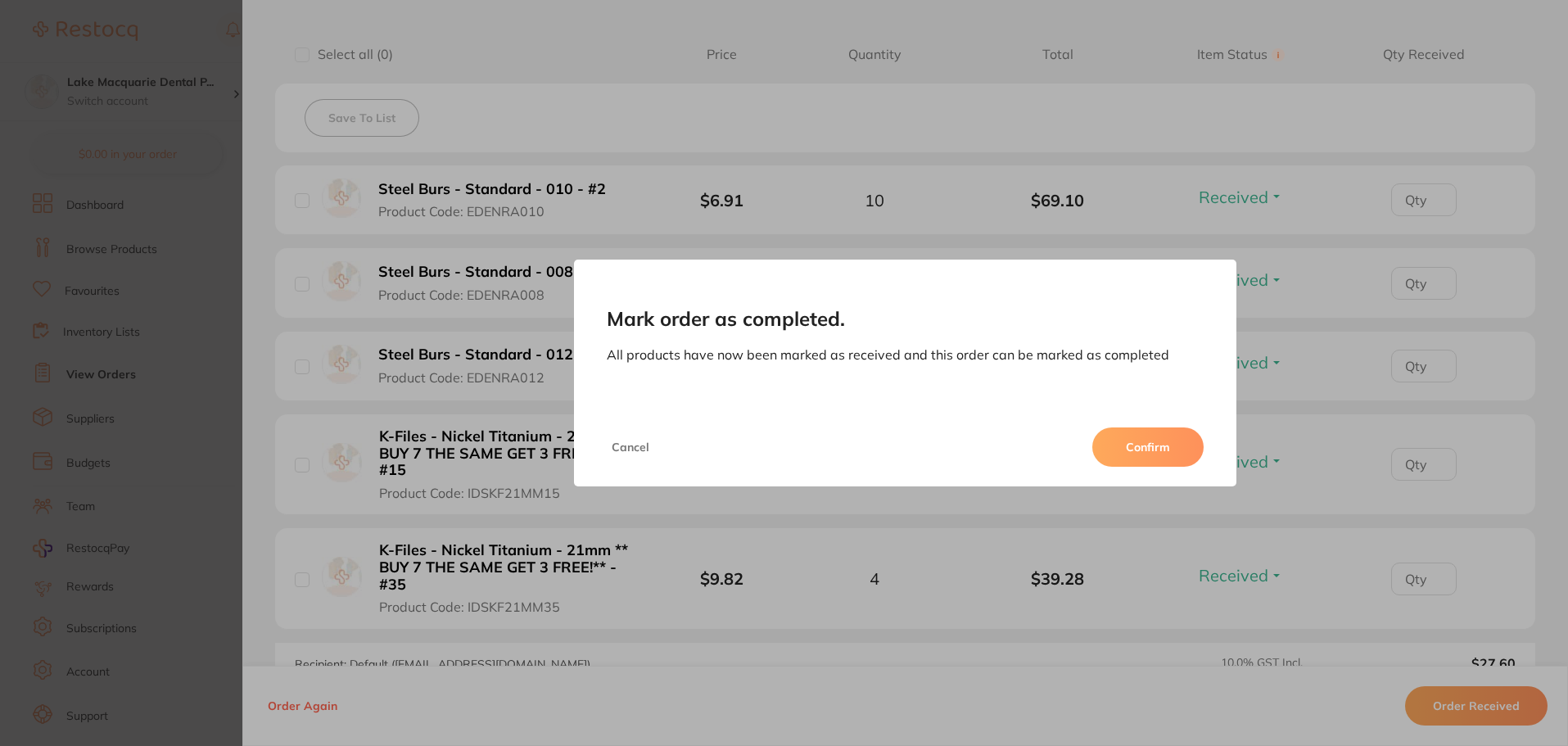
click at [1156, 445] on button "Confirm" at bounding box center [1147, 446] width 112 height 40
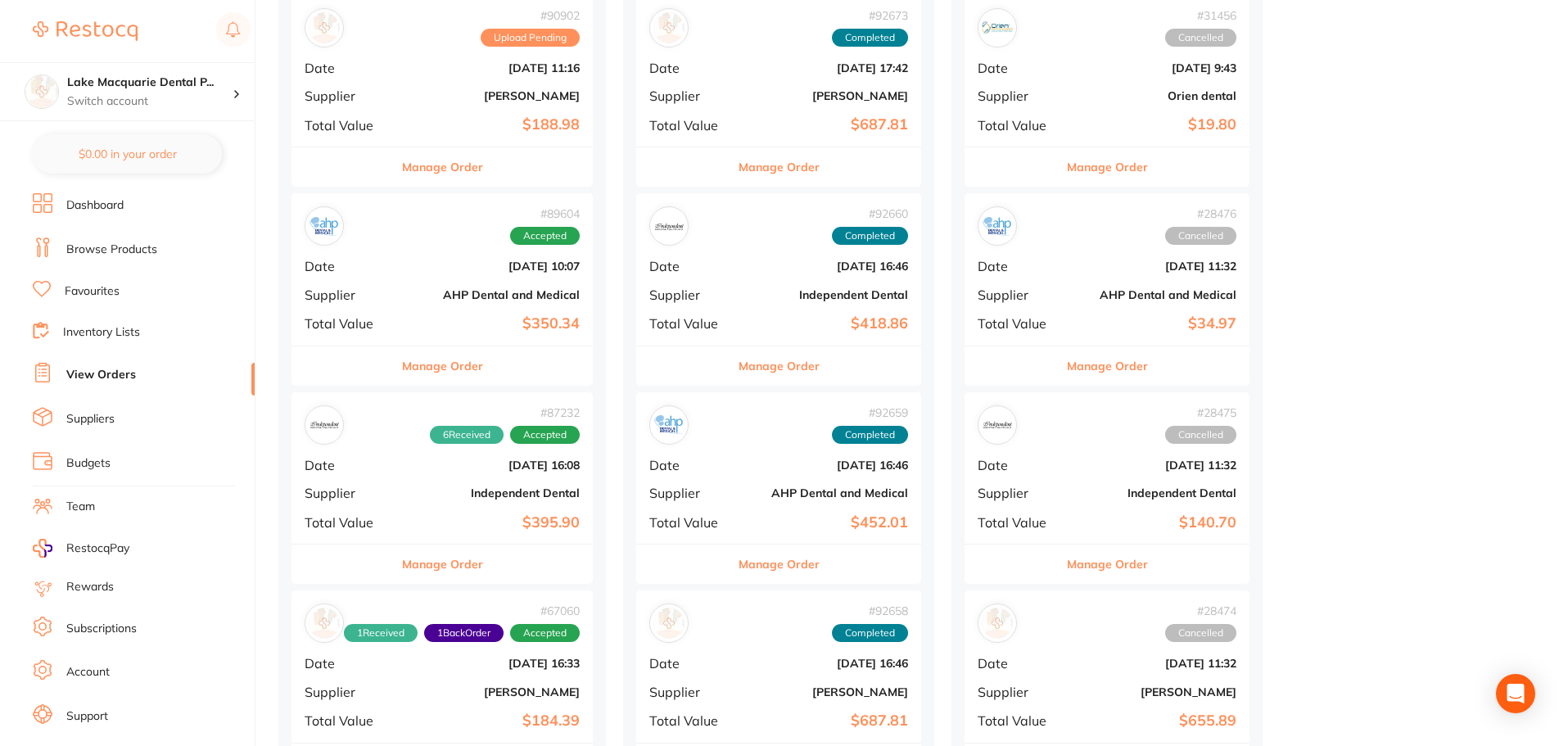
scroll to position [1064, 0]
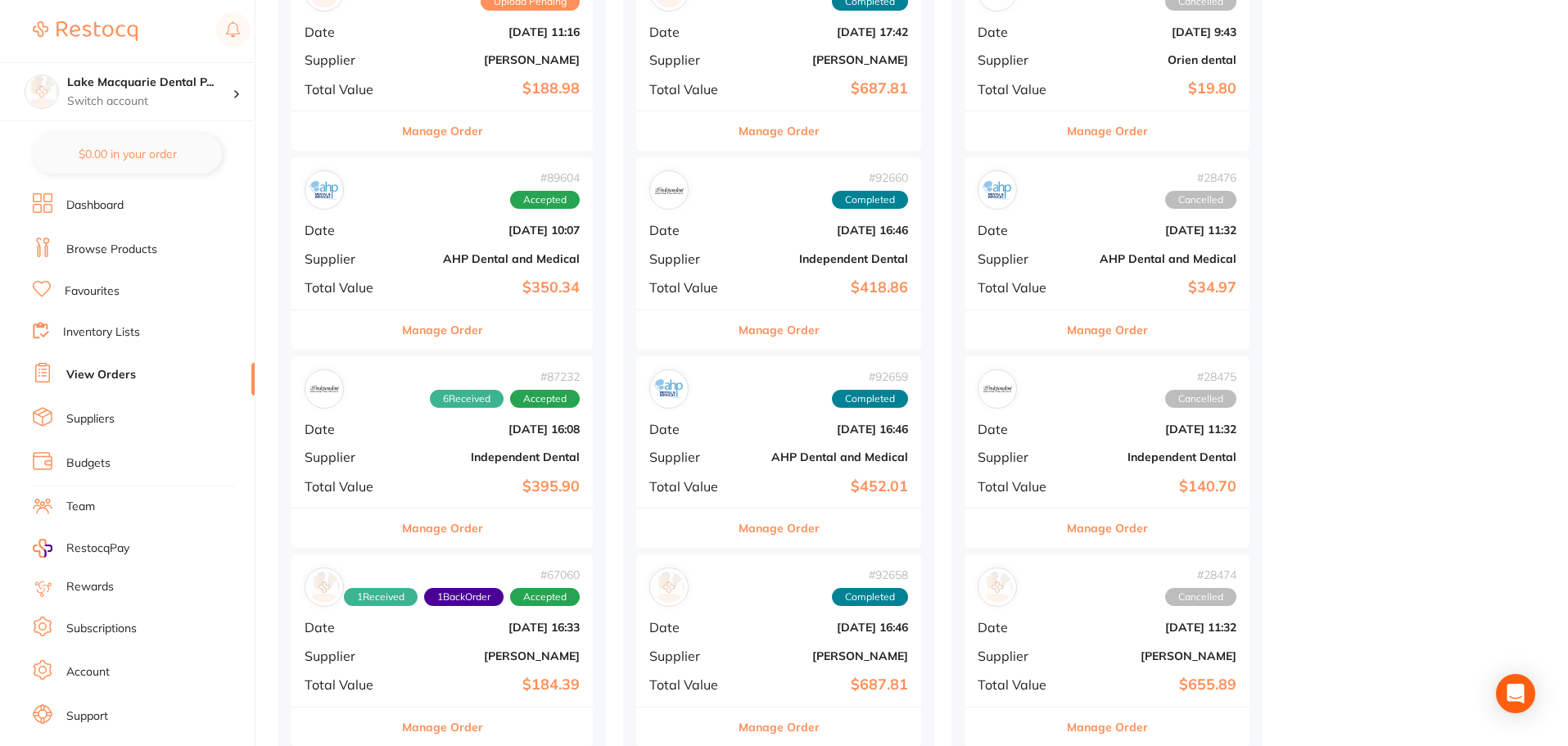
click at [524, 455] on b "Independent Dental" at bounding box center [492, 456] width 174 height 13
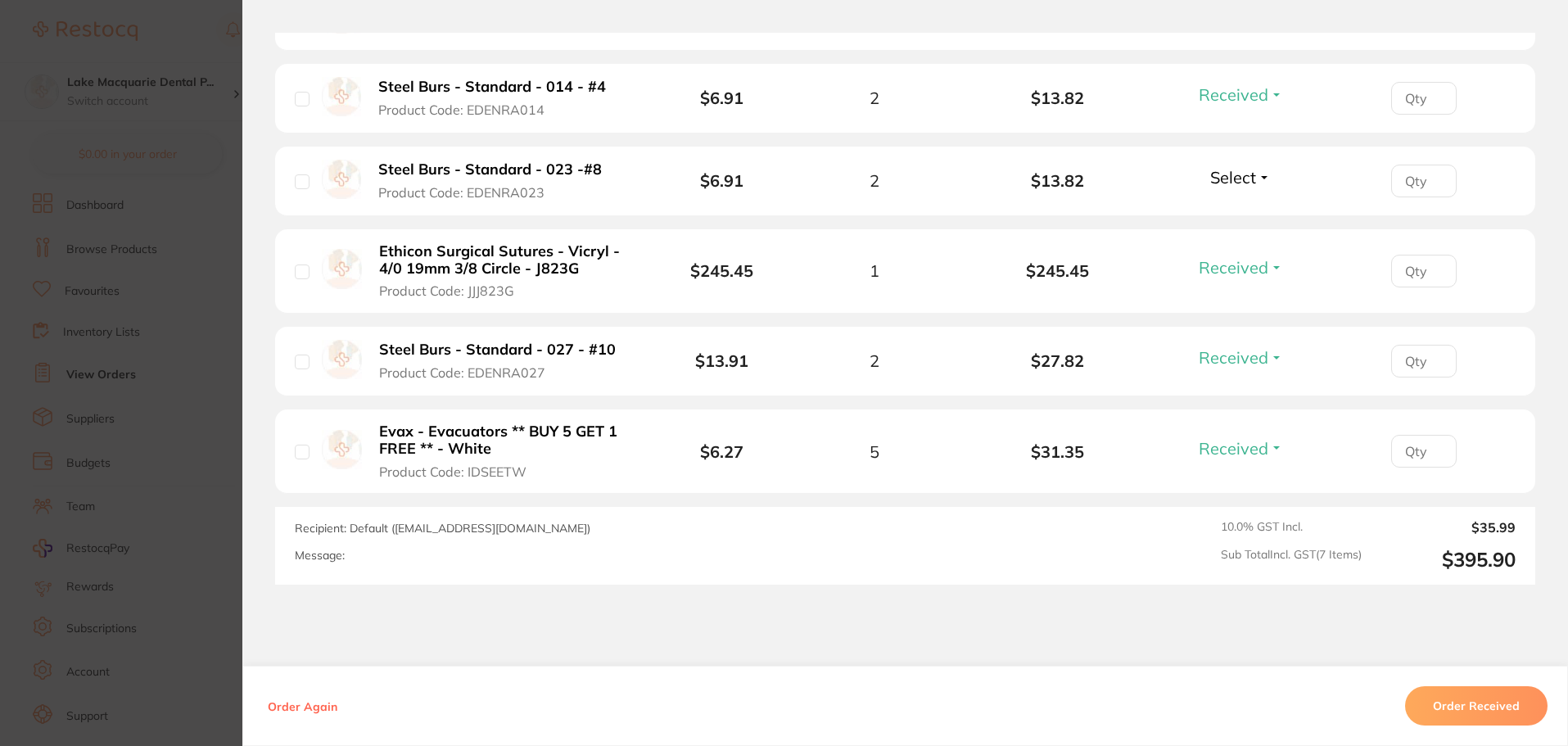
scroll to position [432, 0]
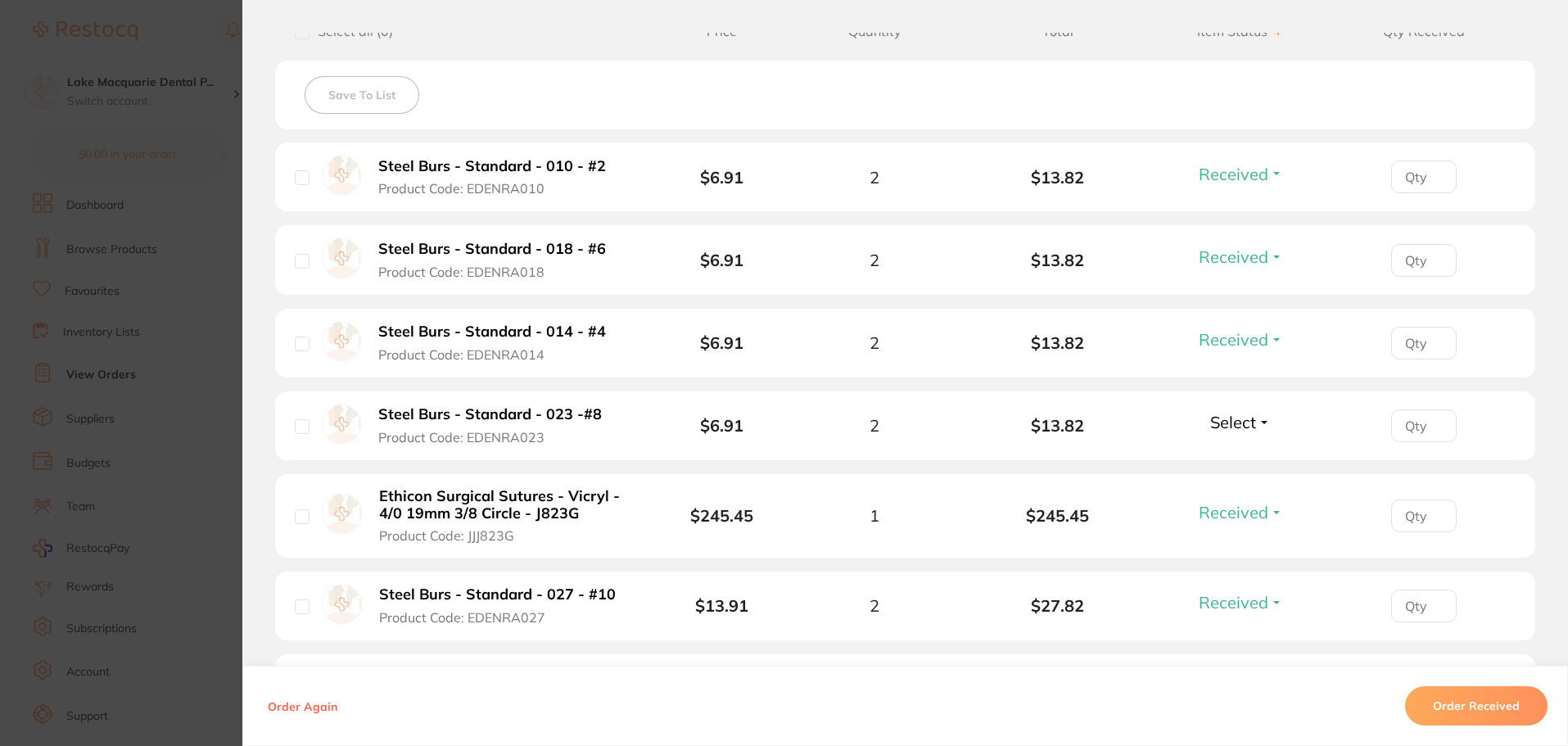
click at [79, 428] on section "Order ID: Restocq- 87232 Order Information 6 Received Accepted Order Order Date…" at bounding box center [784, 373] width 1568 height 746
